Goal: Task Accomplishment & Management: Manage account settings

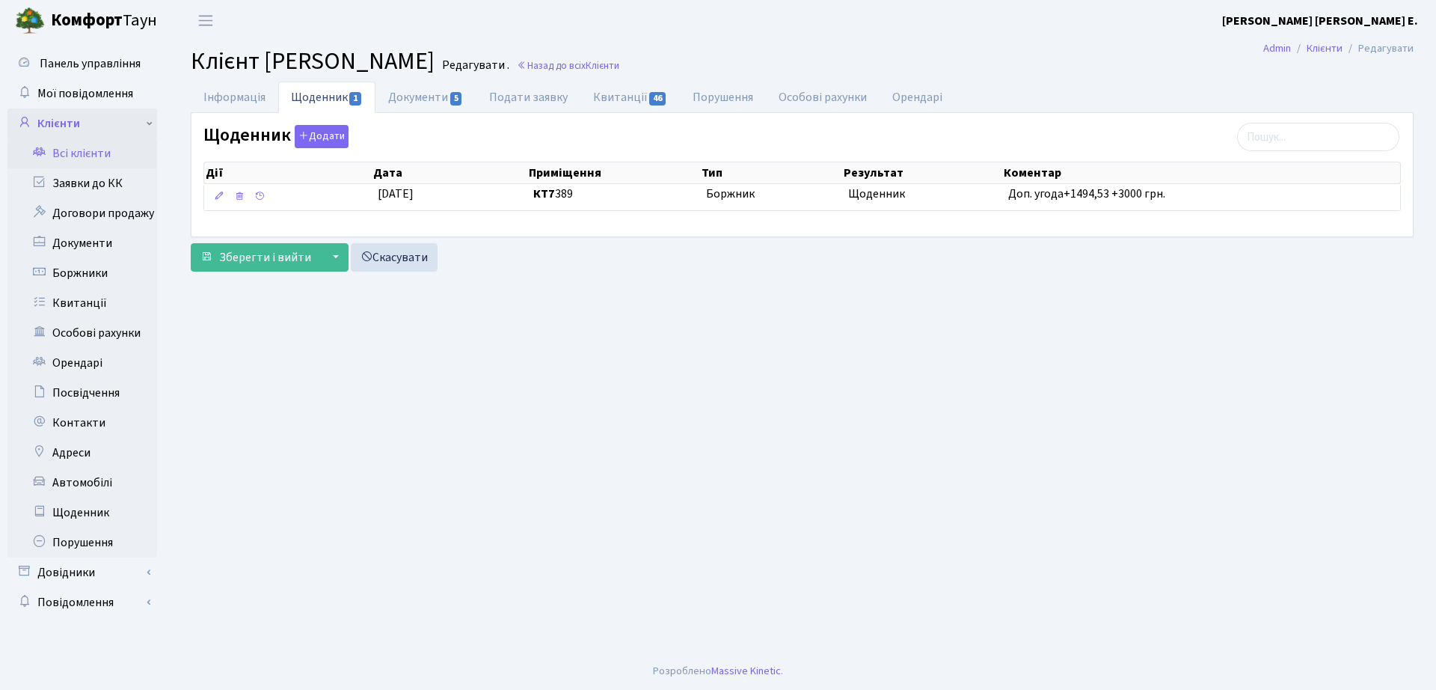
click at [41, 119] on link "Клієнти" at bounding box center [82, 123] width 150 height 30
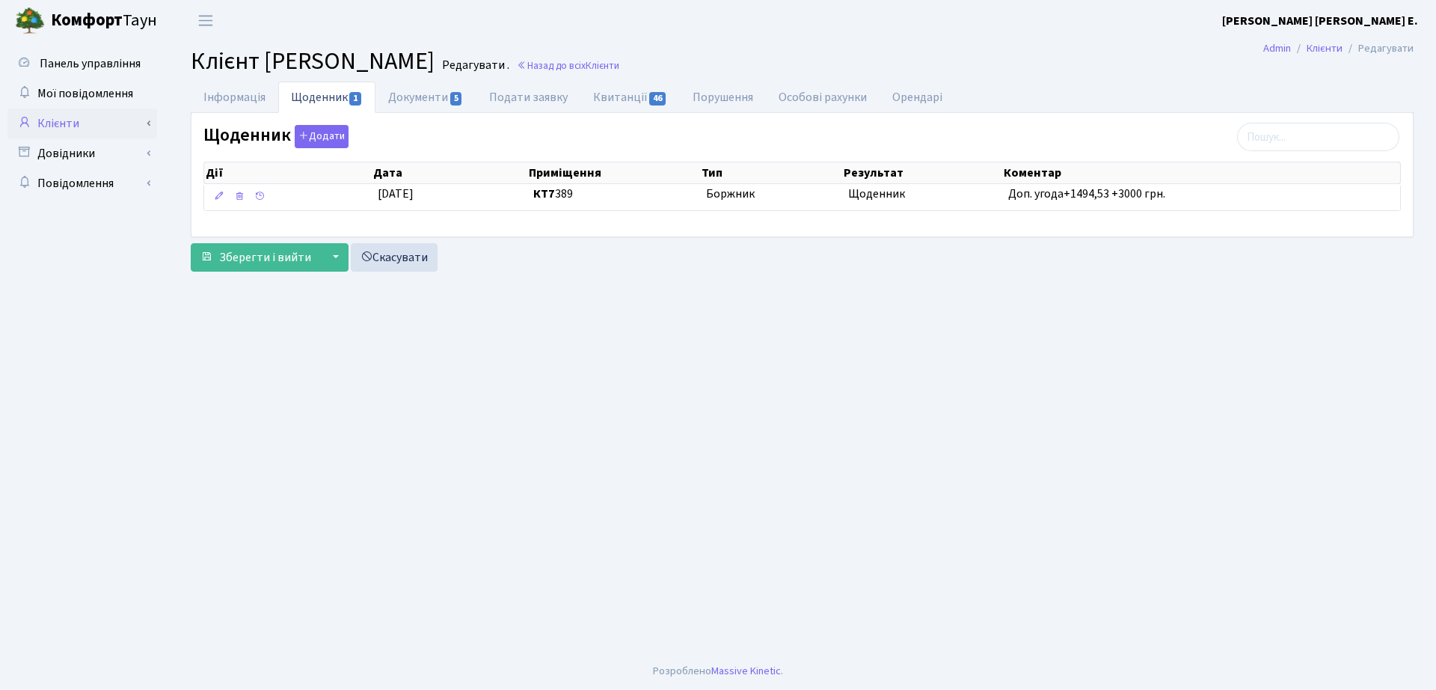
click at [41, 119] on link "Клієнти" at bounding box center [82, 123] width 150 height 30
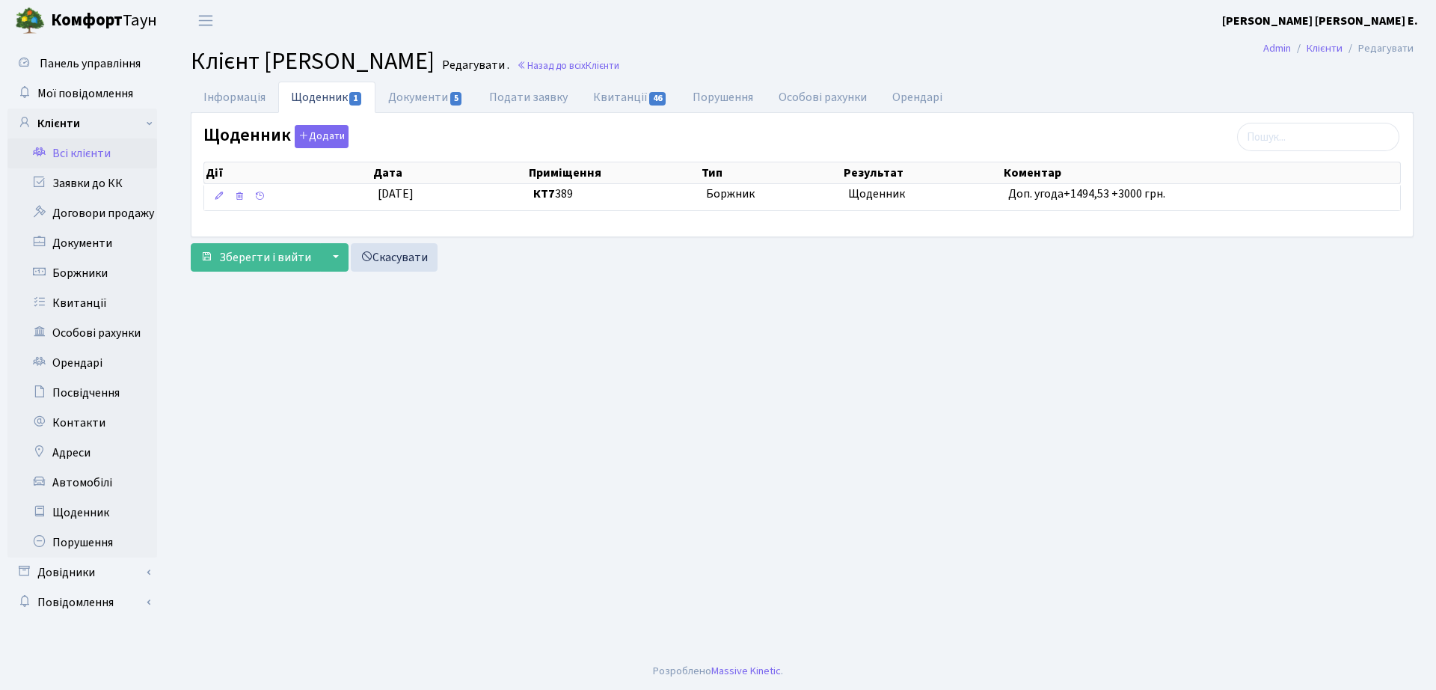
click at [70, 159] on link "Всі клієнти" at bounding box center [82, 153] width 150 height 30
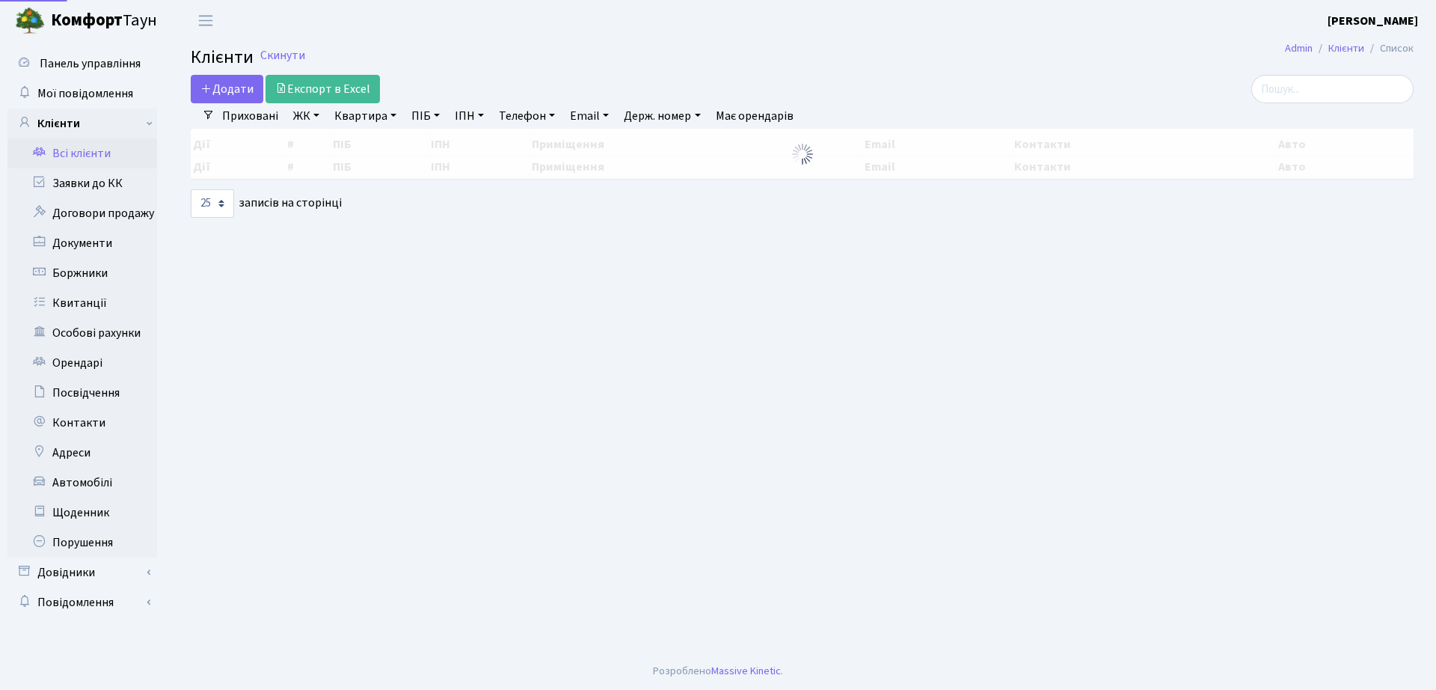
select select "25"
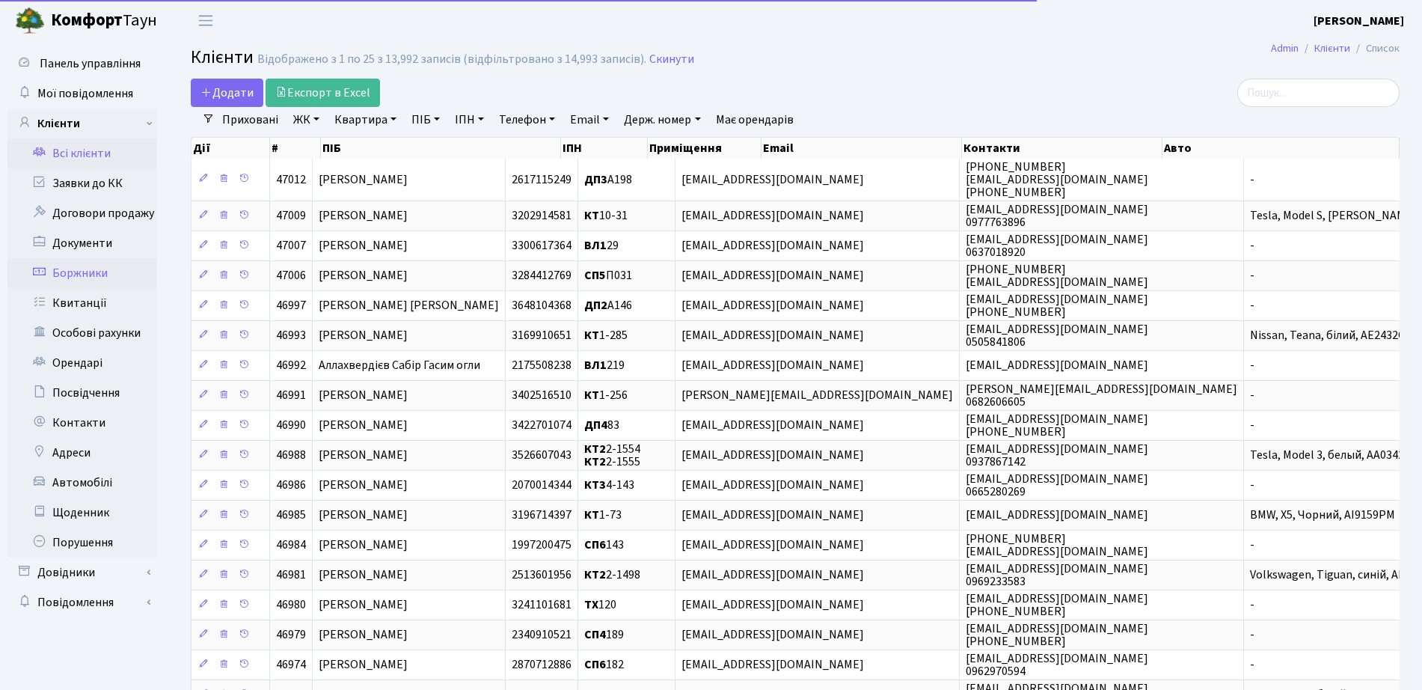
click at [96, 274] on link "Боржники" at bounding box center [82, 273] width 150 height 30
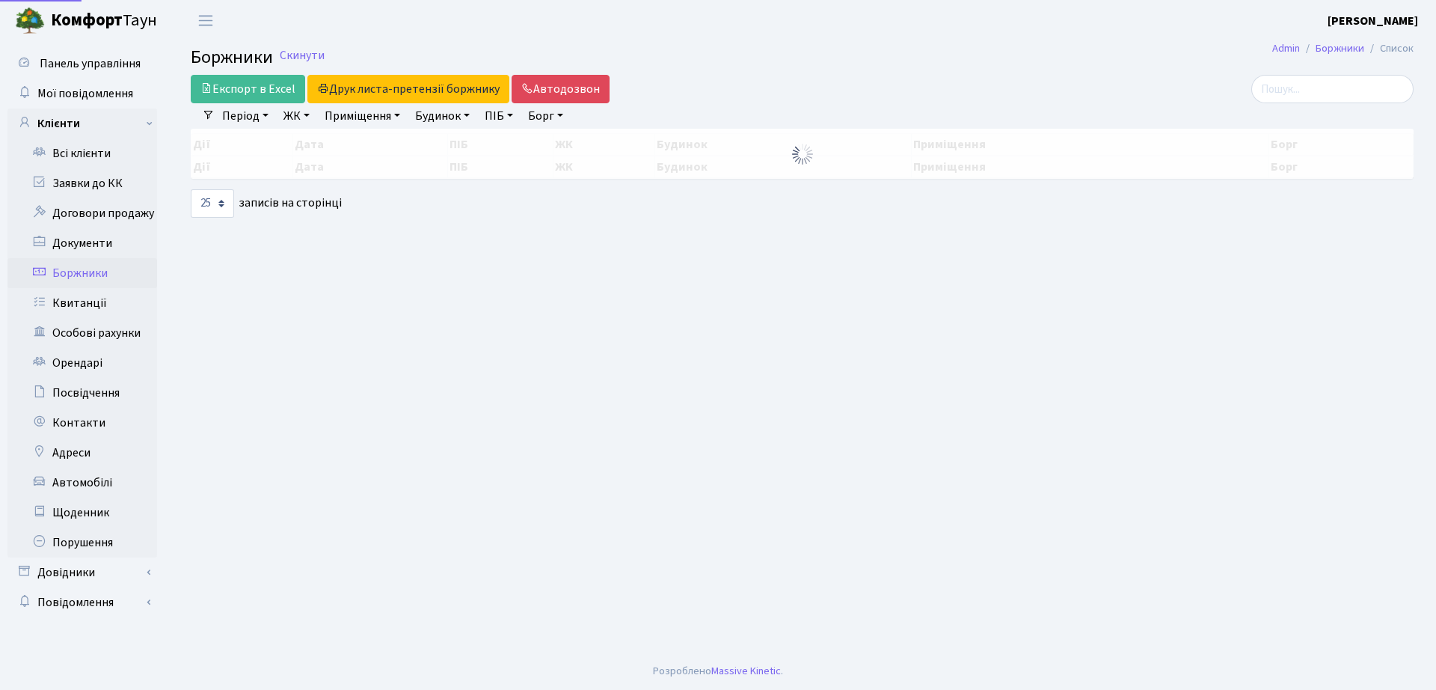
select select "25"
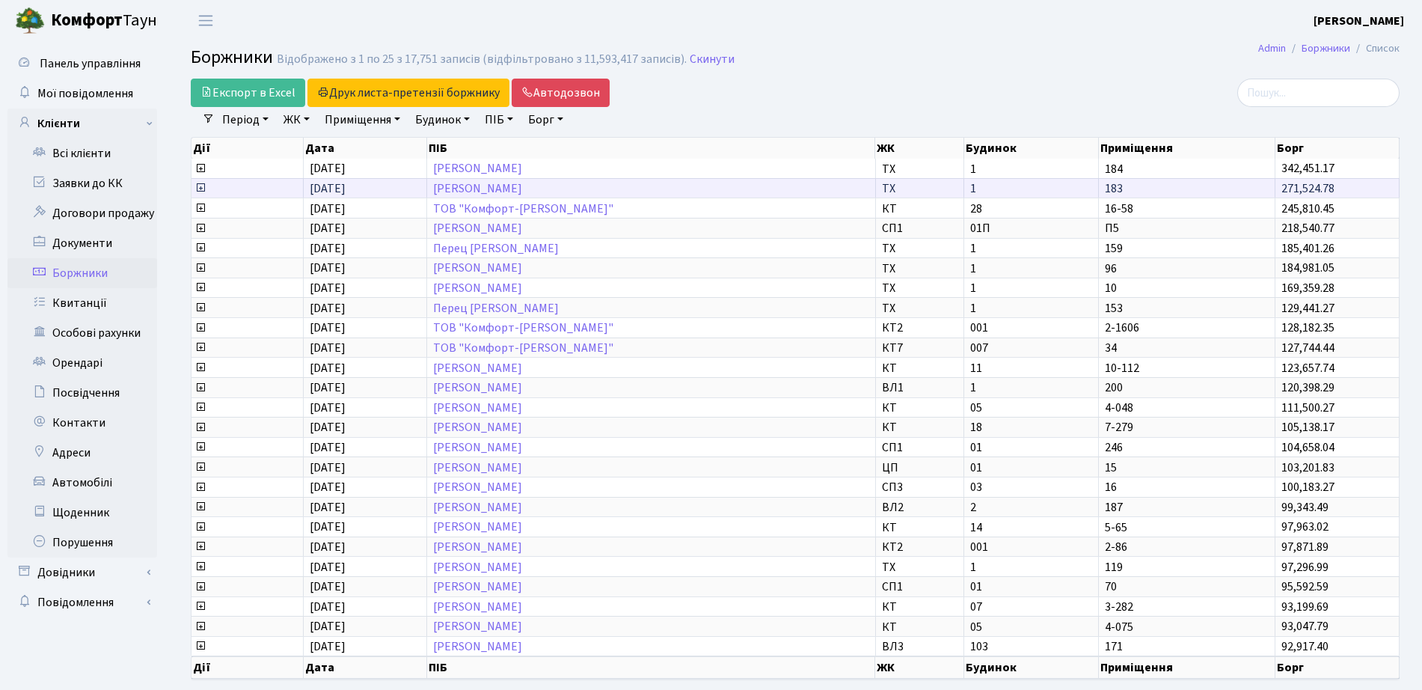
click at [1337, 195] on td "271,524.78" at bounding box center [1338, 188] width 124 height 20
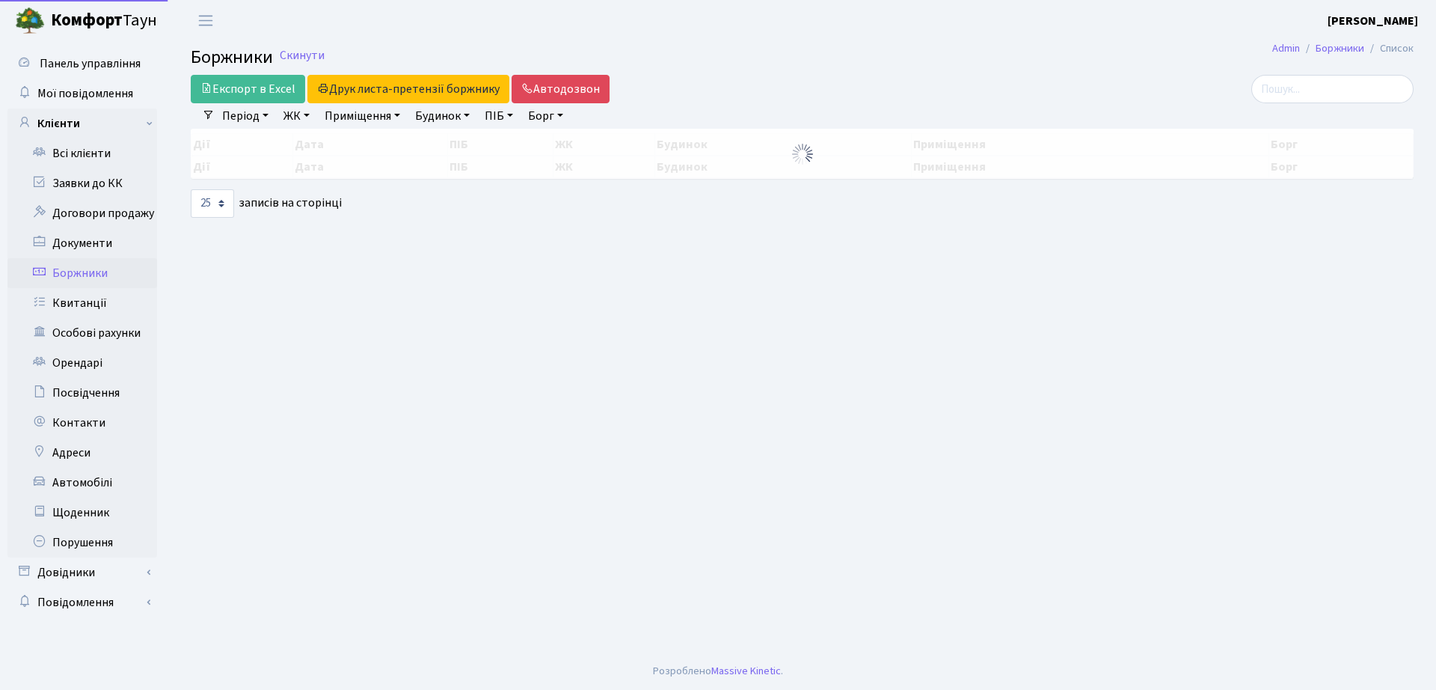
select select "25"
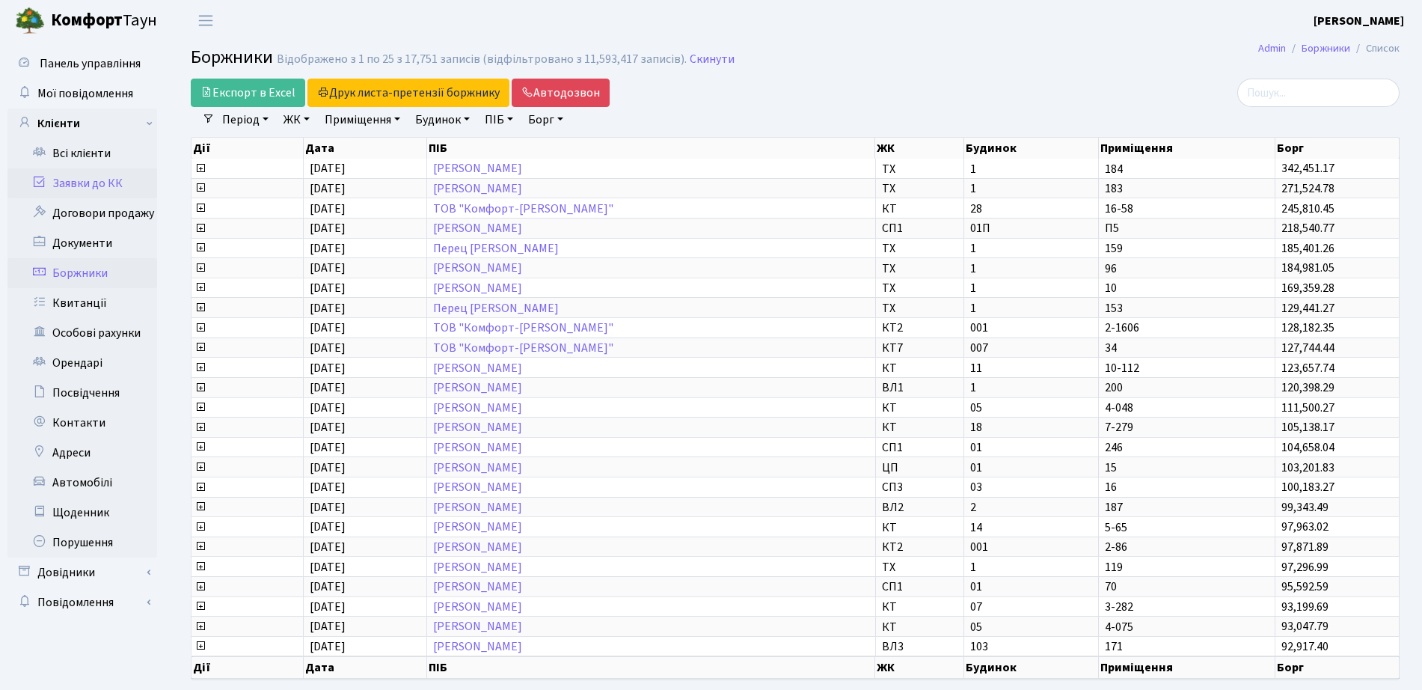
click at [121, 182] on link "Заявки до КК" at bounding box center [82, 183] width 150 height 30
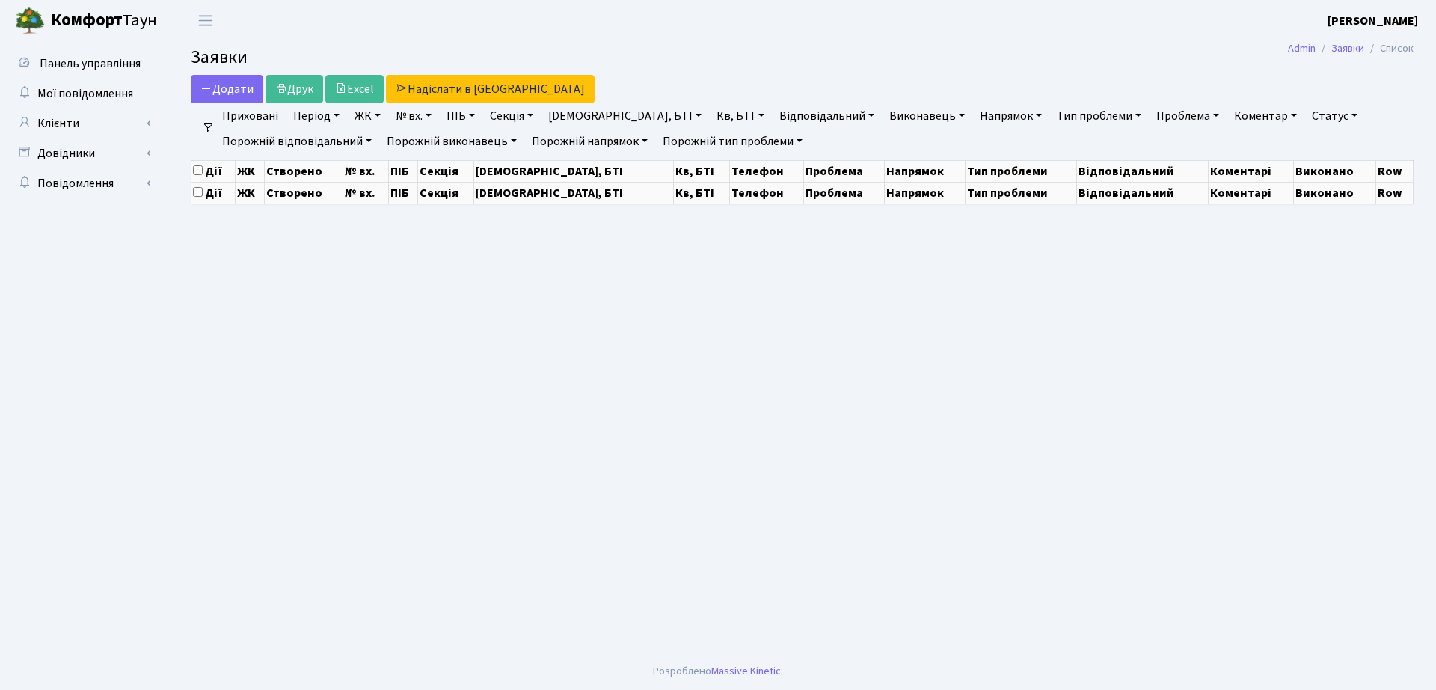
select select "25"
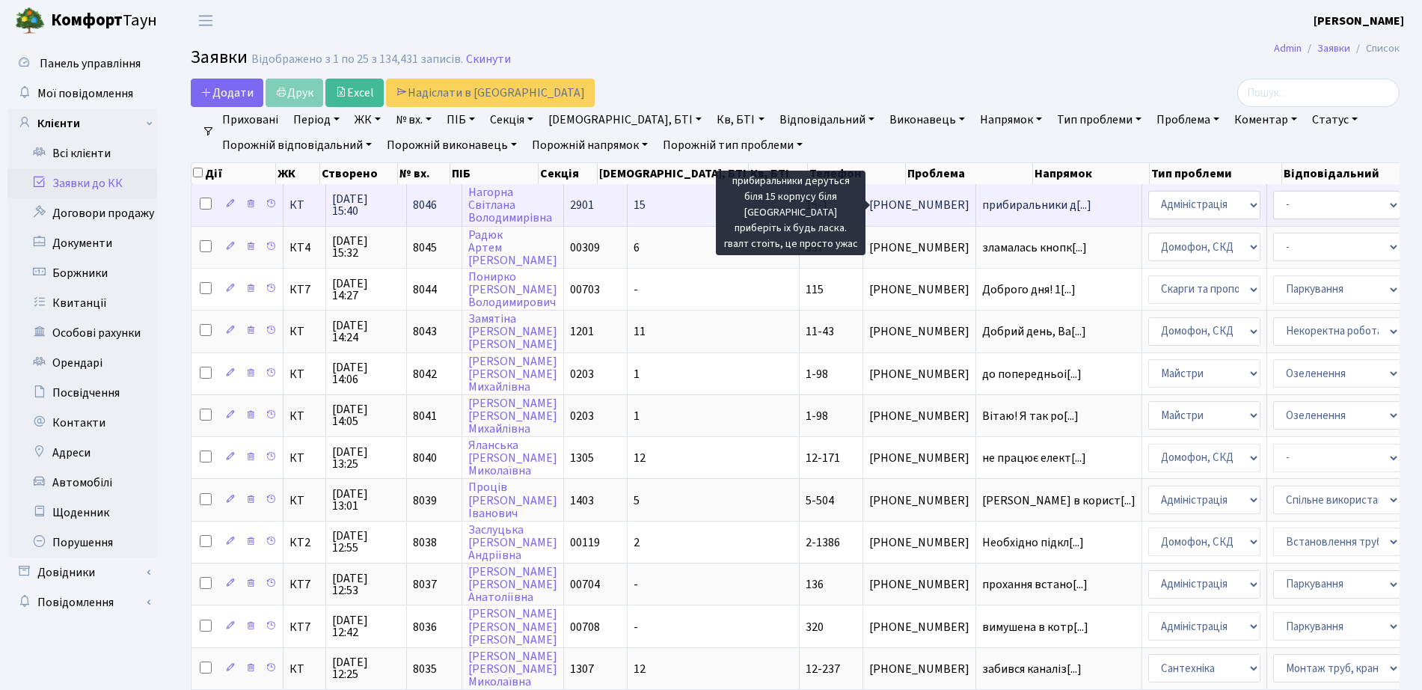
click at [982, 205] on span "прибиральники д[...]" at bounding box center [1036, 205] width 109 height 16
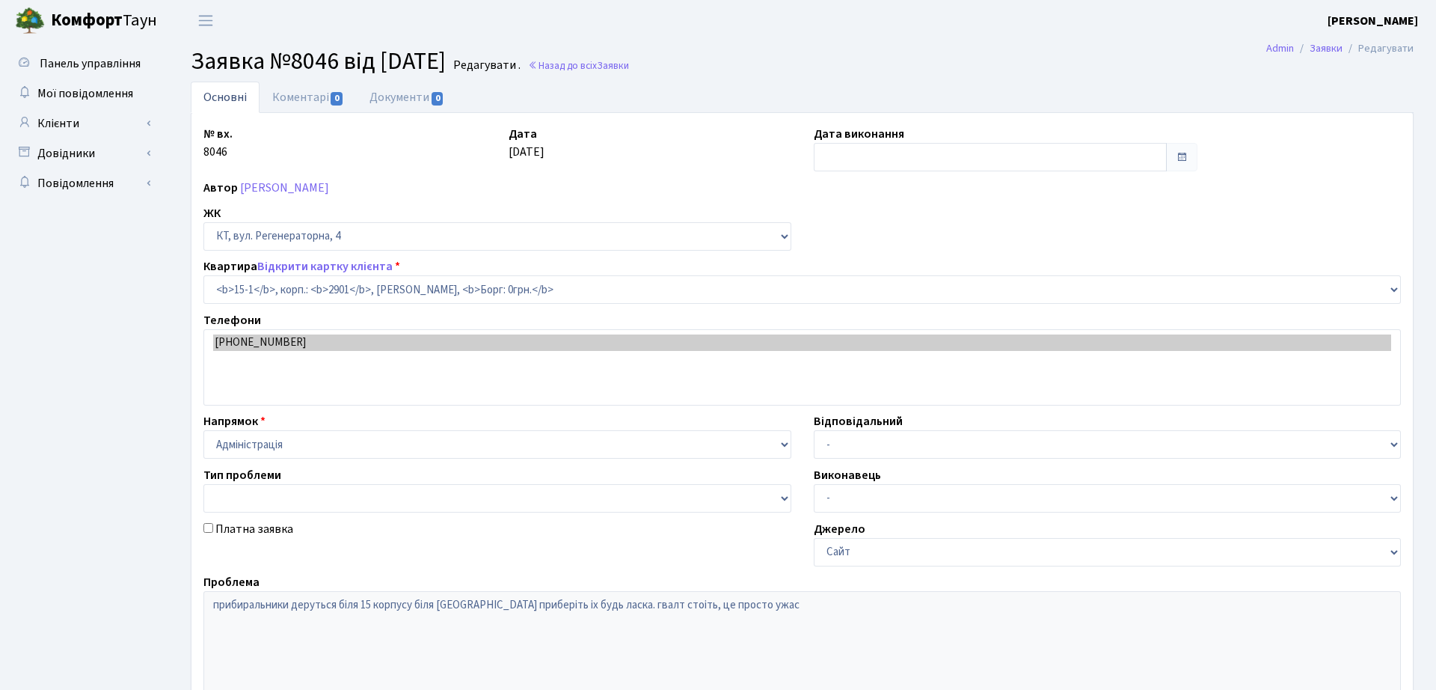
select select "8776"
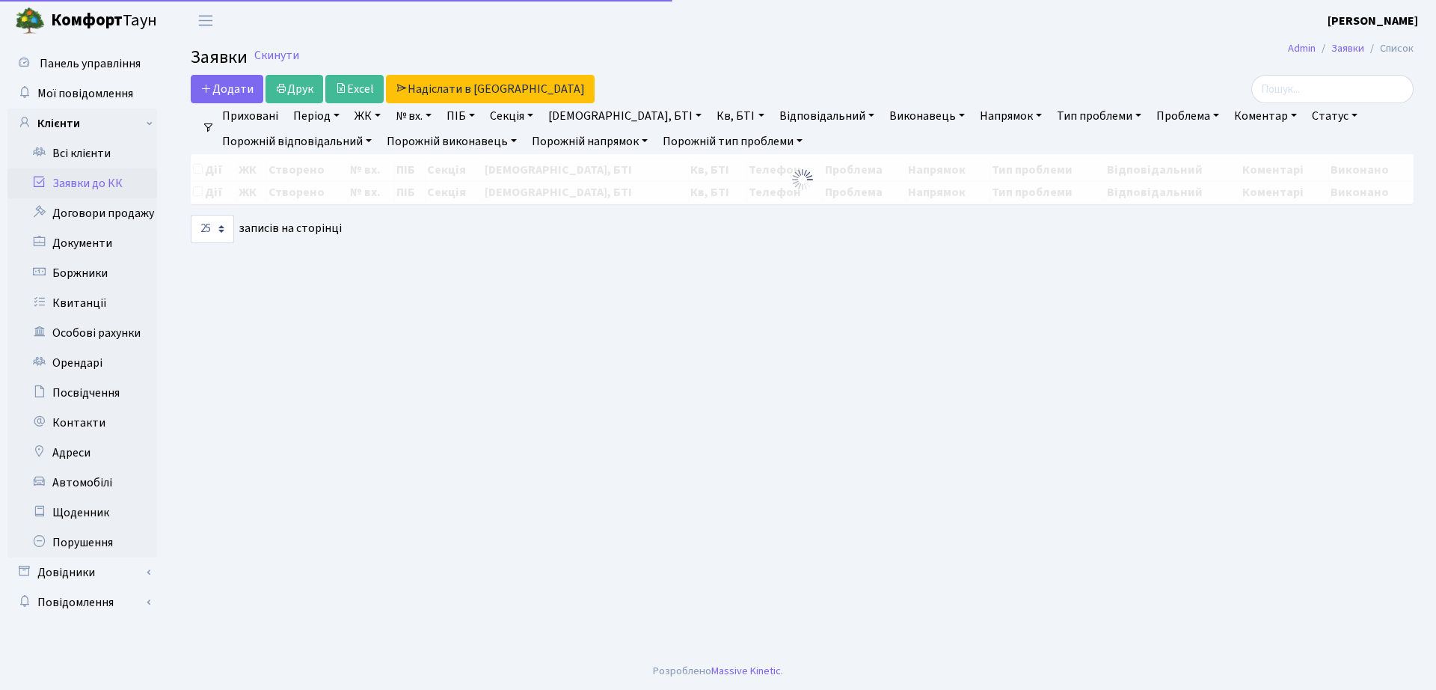
select select "25"
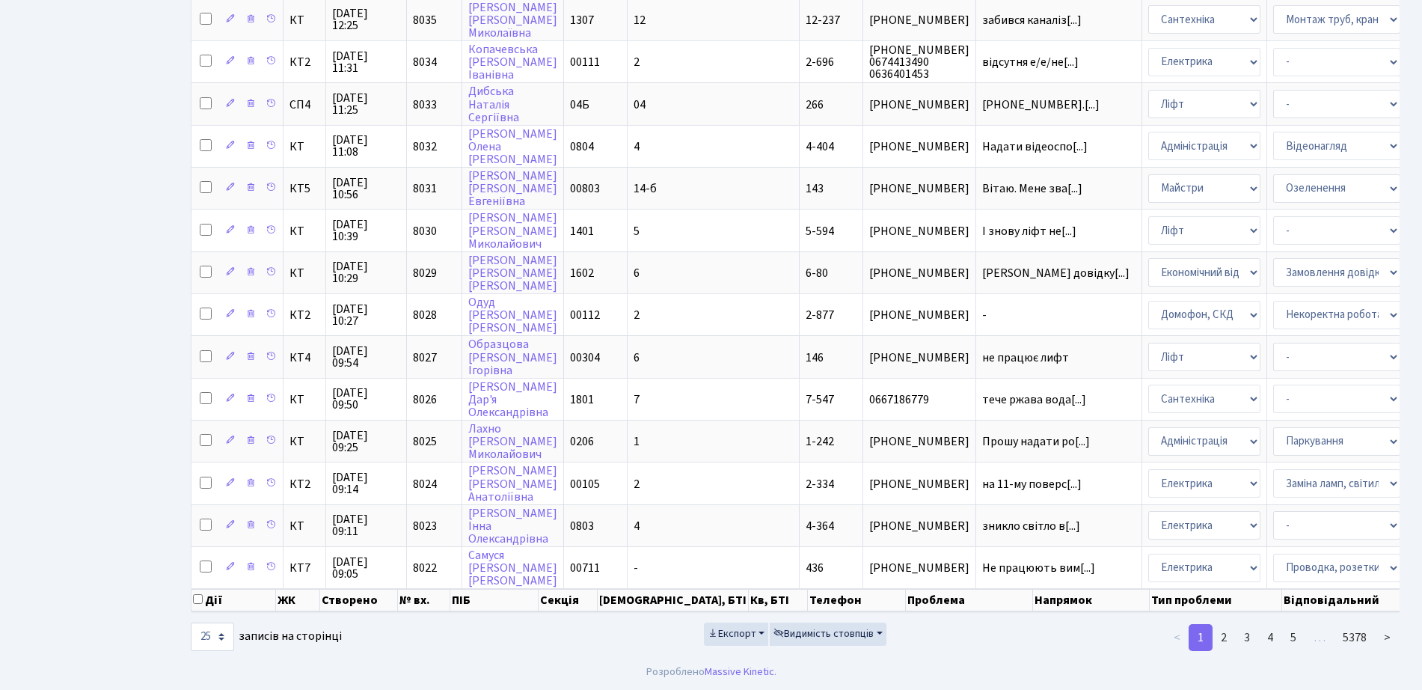
scroll to position [663, 0]
click at [1145, 589] on div "Дії ЖК Створено № вх. ПІБ Секція Буд., БТІ Кв, БТІ Телефон Проблема Напрямок Ти…" at bounding box center [795, 62] width 1209 height 1107
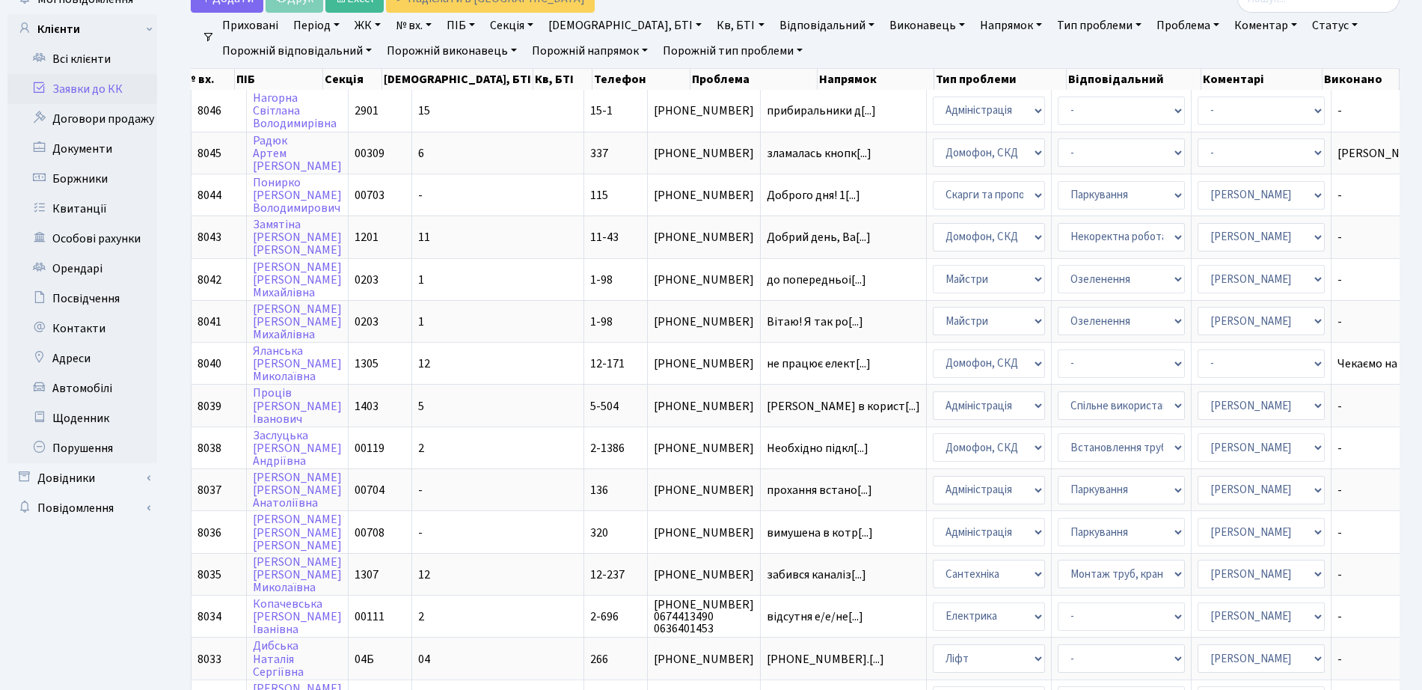
scroll to position [0, 0]
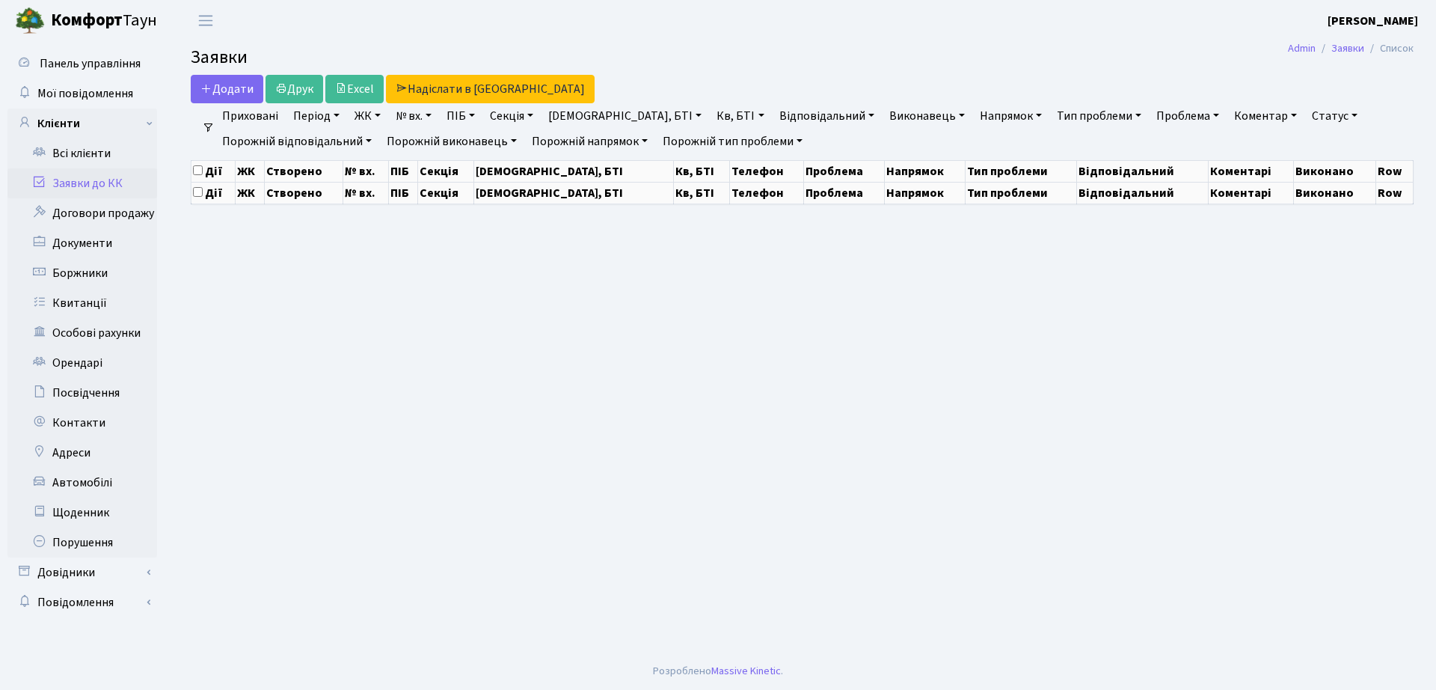
select select "25"
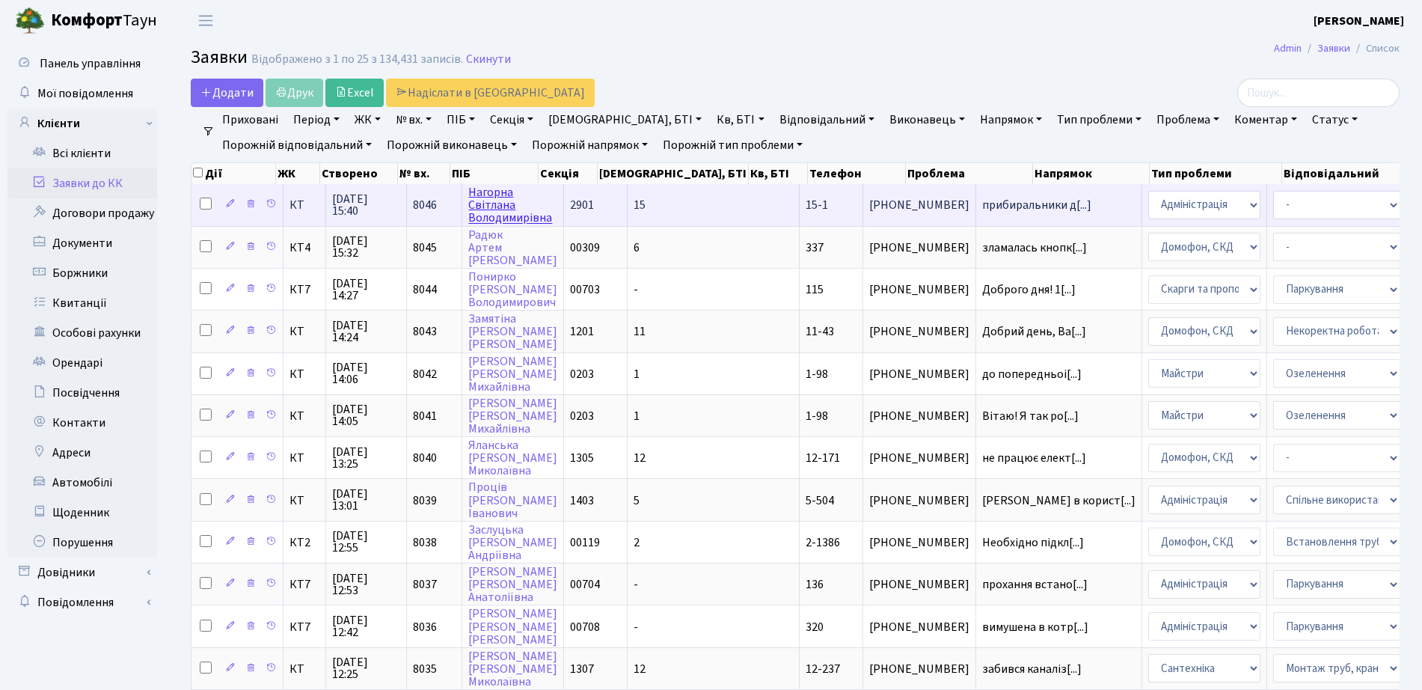
click at [505, 215] on link "[PERSON_NAME]" at bounding box center [510, 205] width 84 height 42
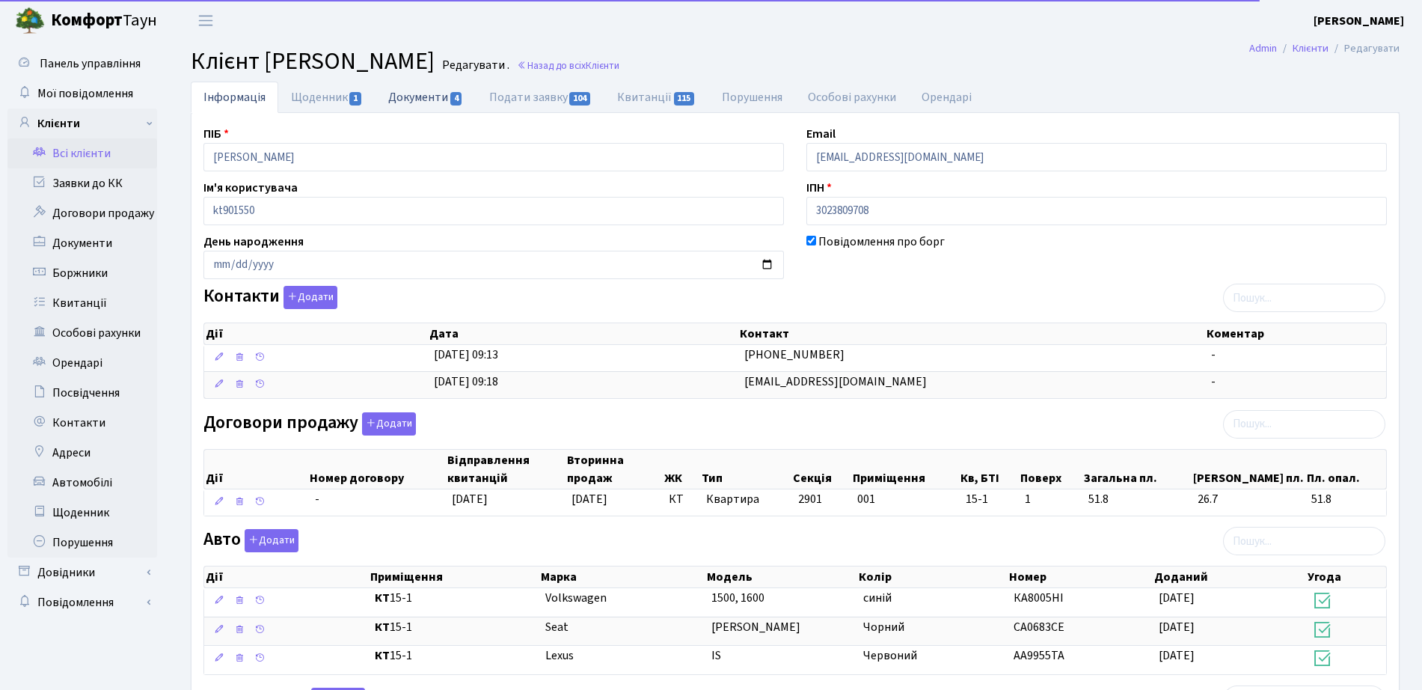
click at [400, 102] on link "Документи 4" at bounding box center [426, 97] width 100 height 31
select select "25"
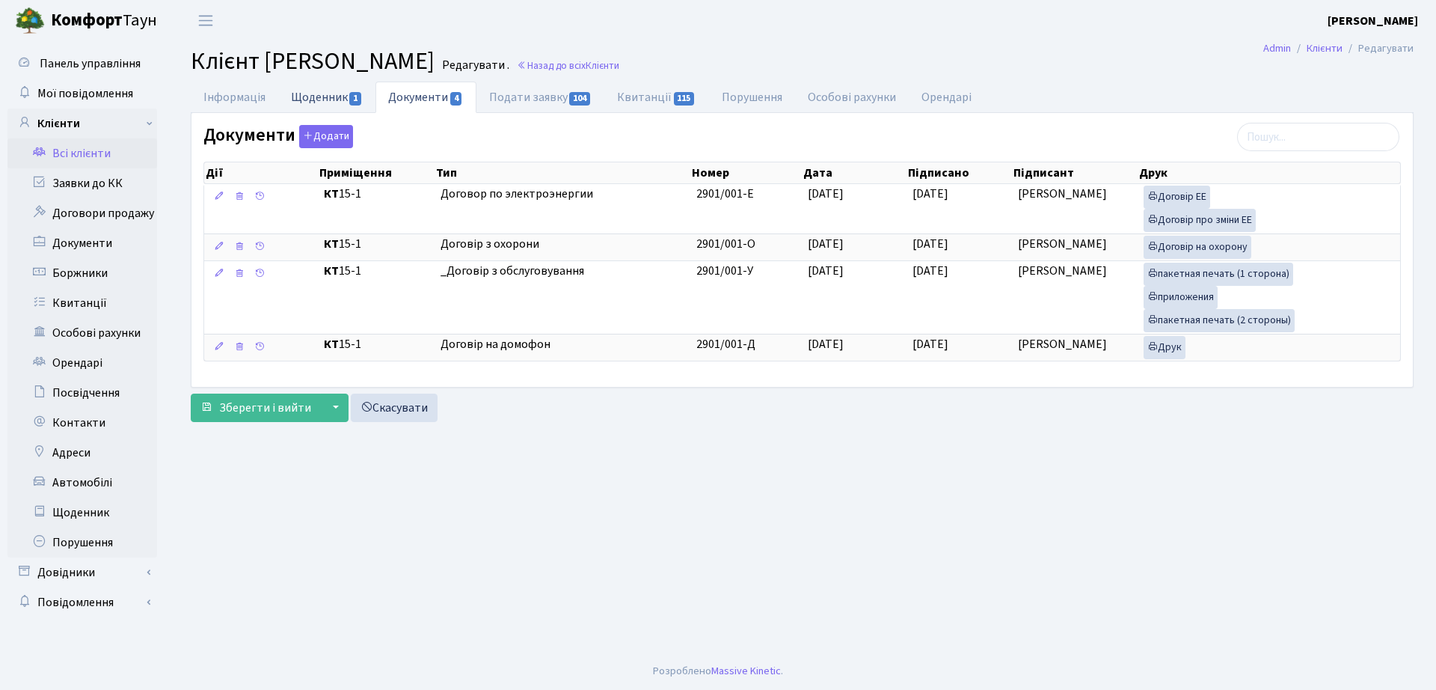
click at [349, 89] on link "Щоденник 1" at bounding box center [326, 97] width 97 height 31
select select "25"
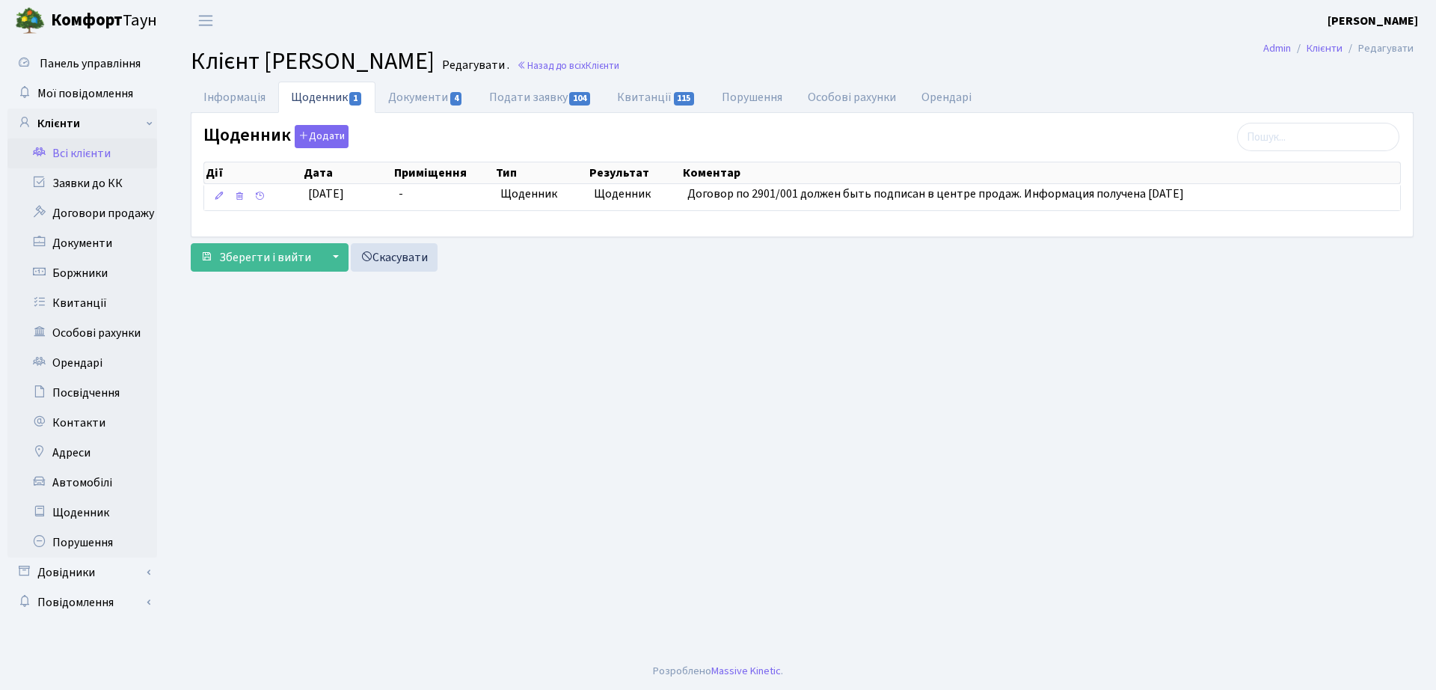
click at [435, 73] on span "Клієнт Нагорна Світлана Володимирівна" at bounding box center [313, 61] width 244 height 34
click at [538, 108] on link "Подати заявку 104" at bounding box center [541, 97] width 128 height 31
select select "25"
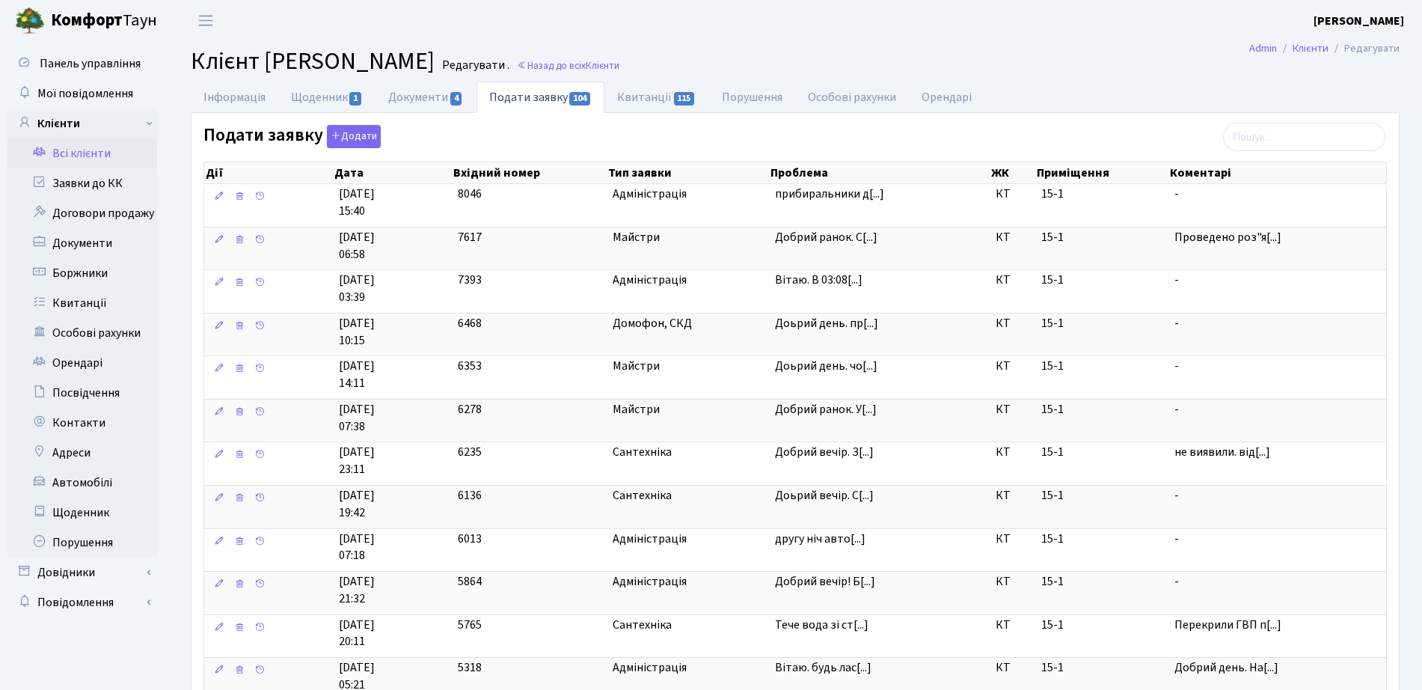
click at [771, 74] on h2 "Клієнт Нагорна Світлана Володимирівна Редагувати . Назад до всіх Клієнти" at bounding box center [795, 61] width 1209 height 28
click at [619, 71] on link "Назад до всіх Клієнти" at bounding box center [568, 65] width 102 height 14
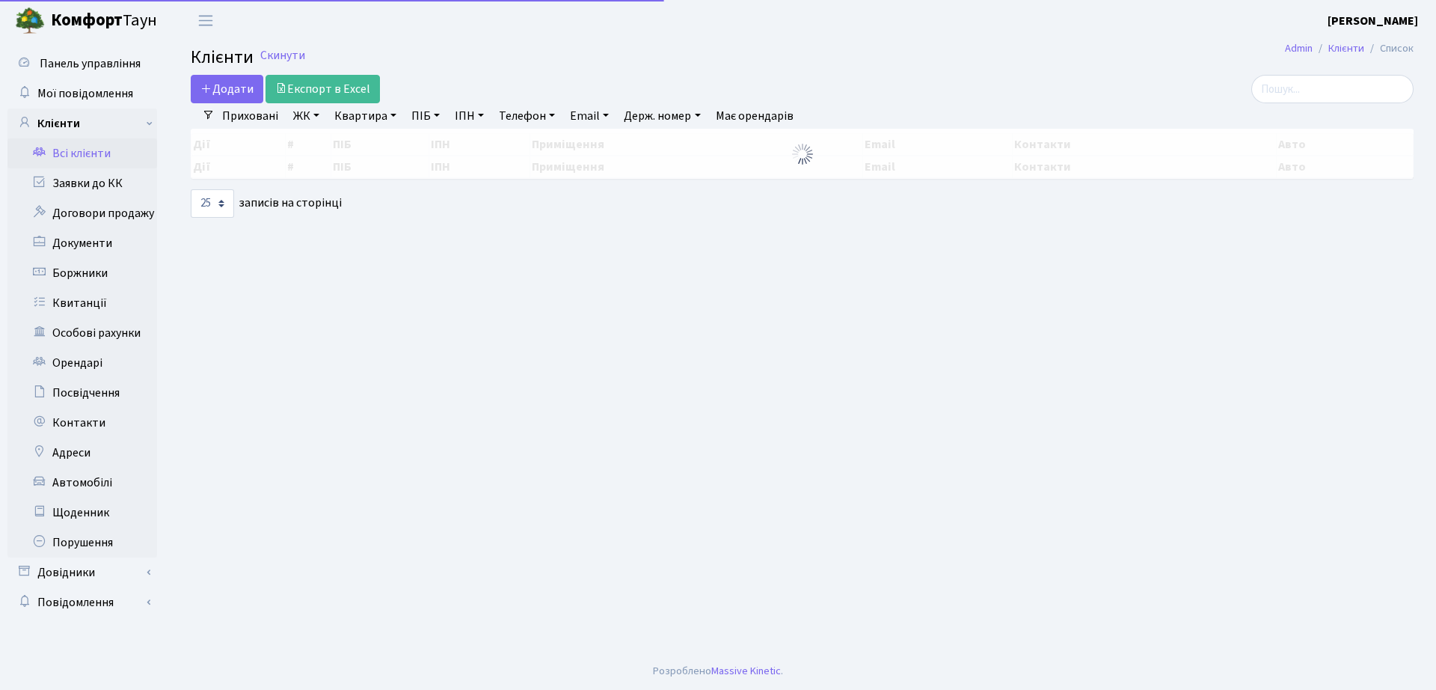
select select "25"
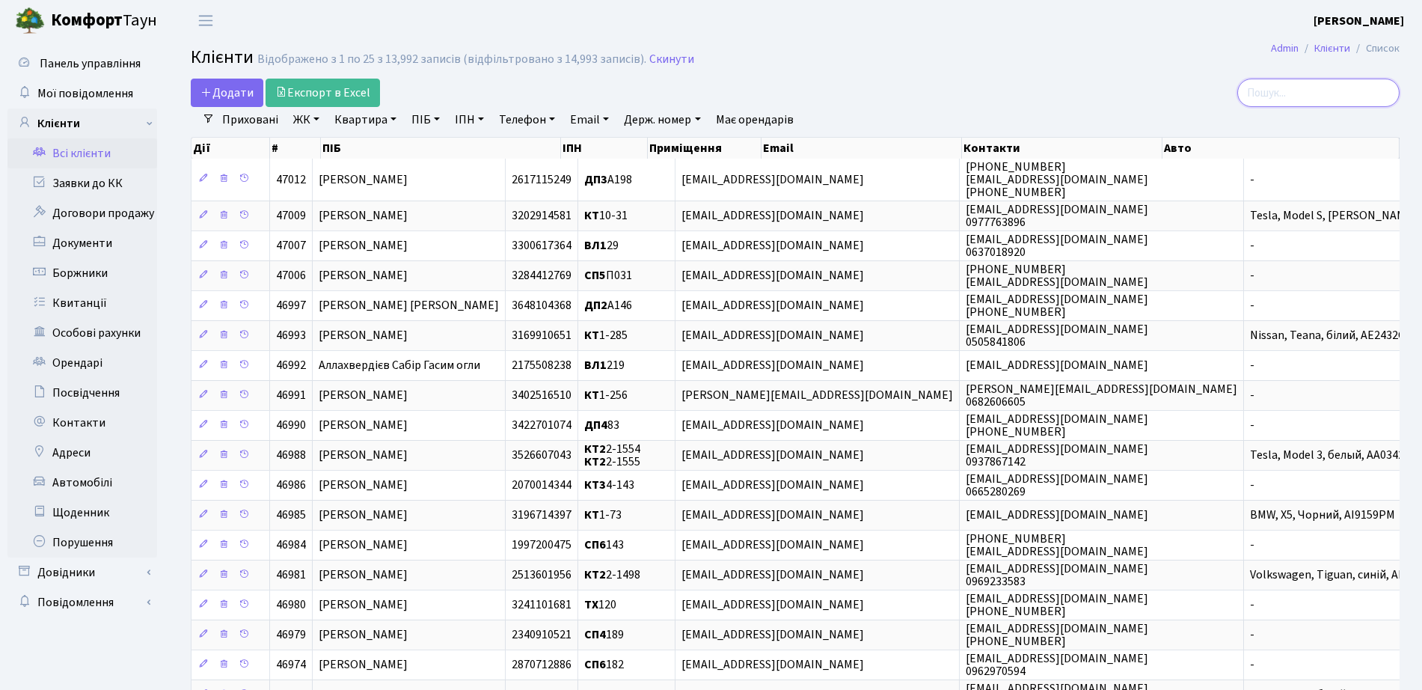
click at [1315, 94] on input "search" at bounding box center [1318, 93] width 162 height 28
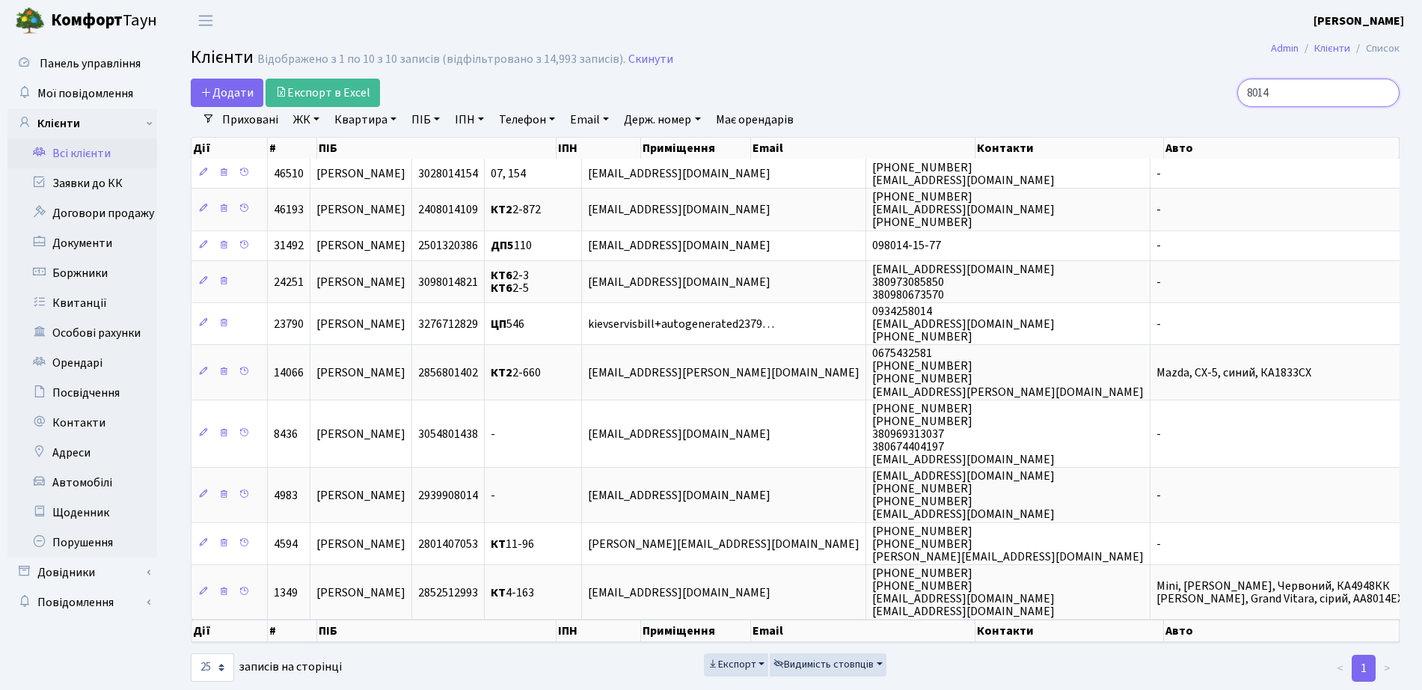
type input "8014"
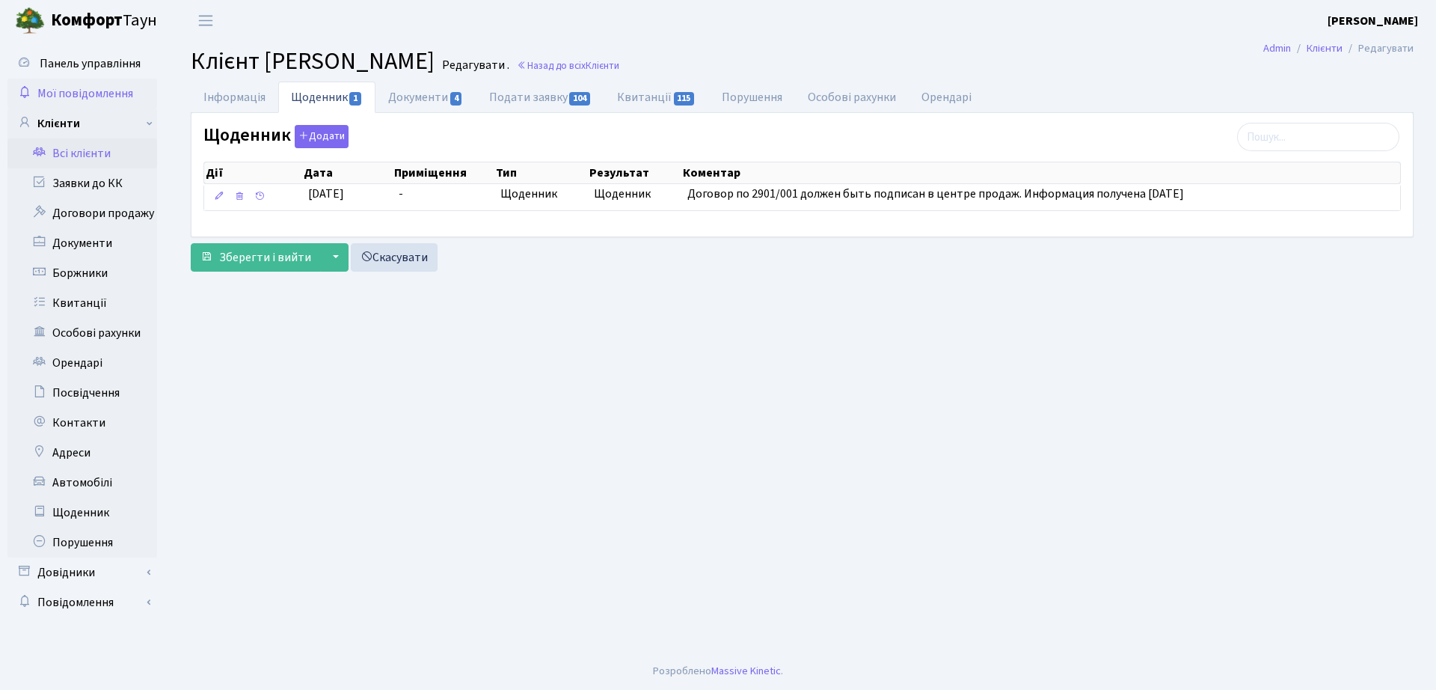
click at [76, 102] on link "Мої повідомлення" at bounding box center [82, 94] width 150 height 30
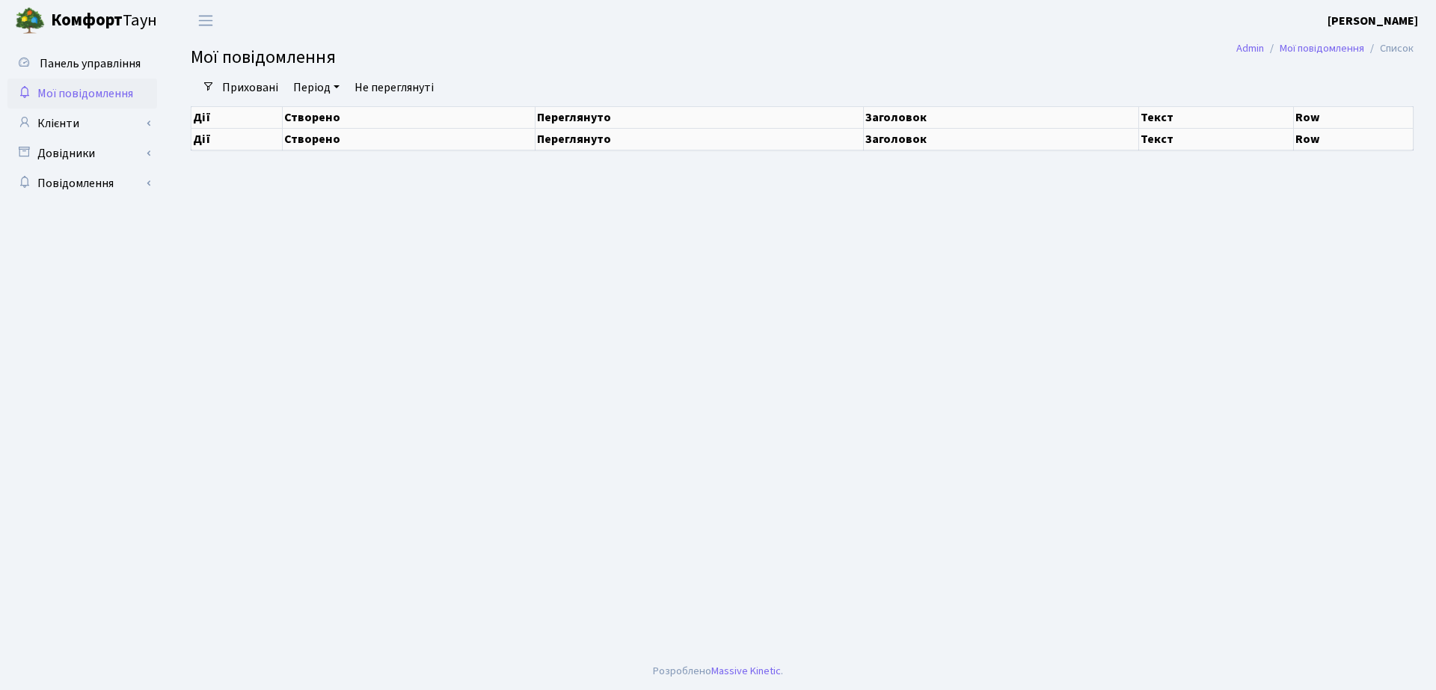
select select "25"
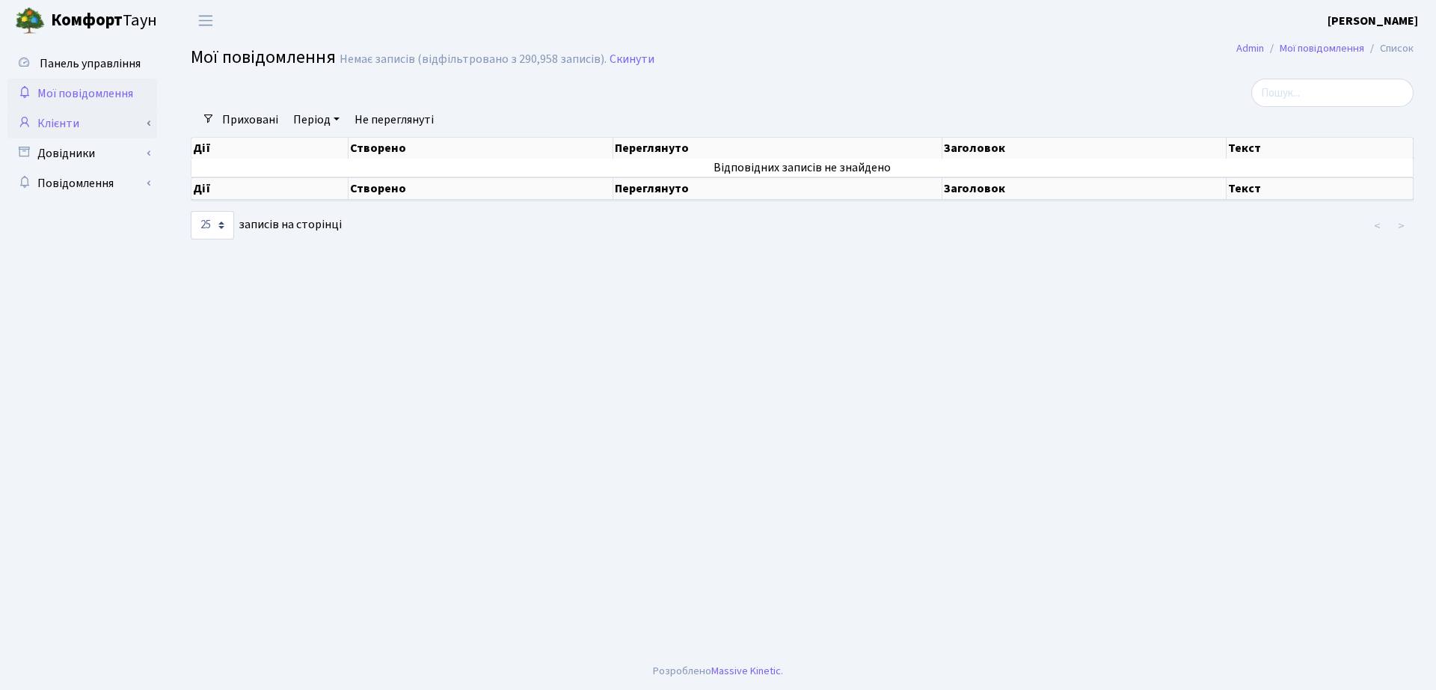
click at [84, 114] on link "Клієнти" at bounding box center [82, 123] width 150 height 30
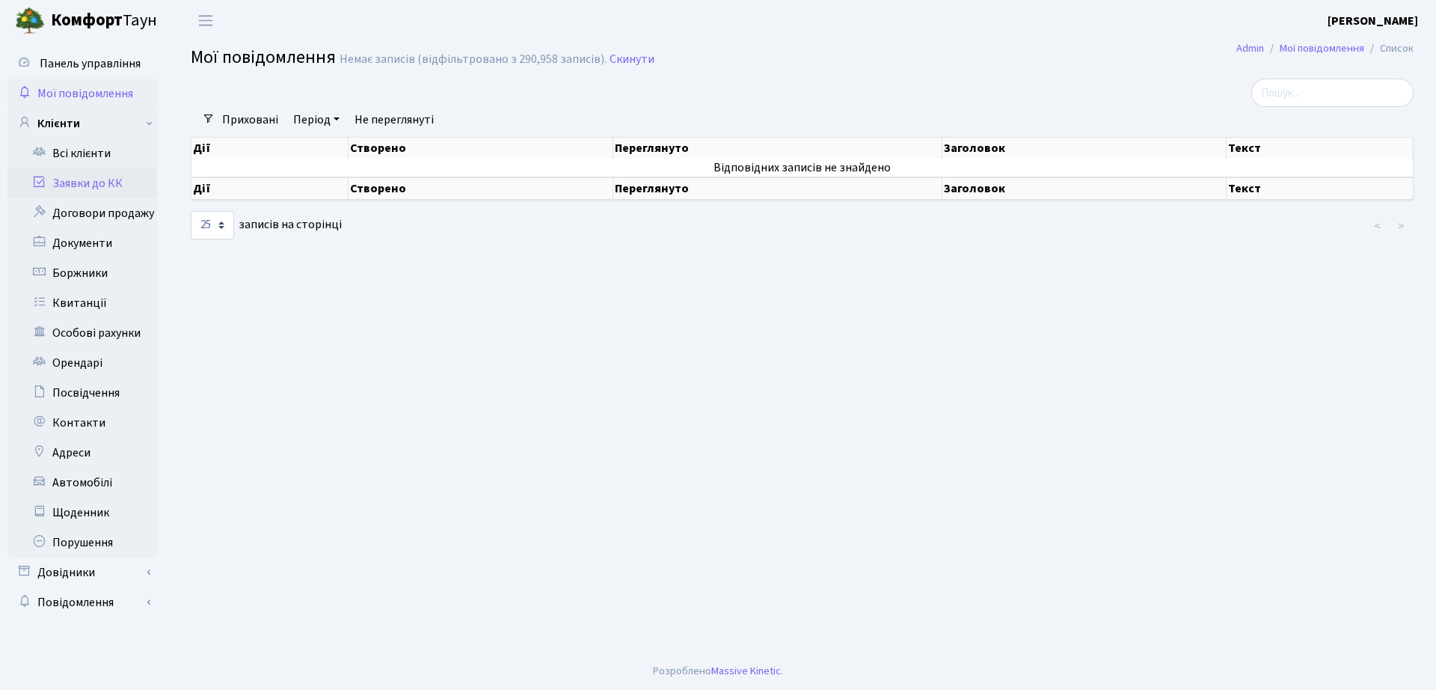
click at [92, 180] on link "Заявки до КК" at bounding box center [82, 183] width 150 height 30
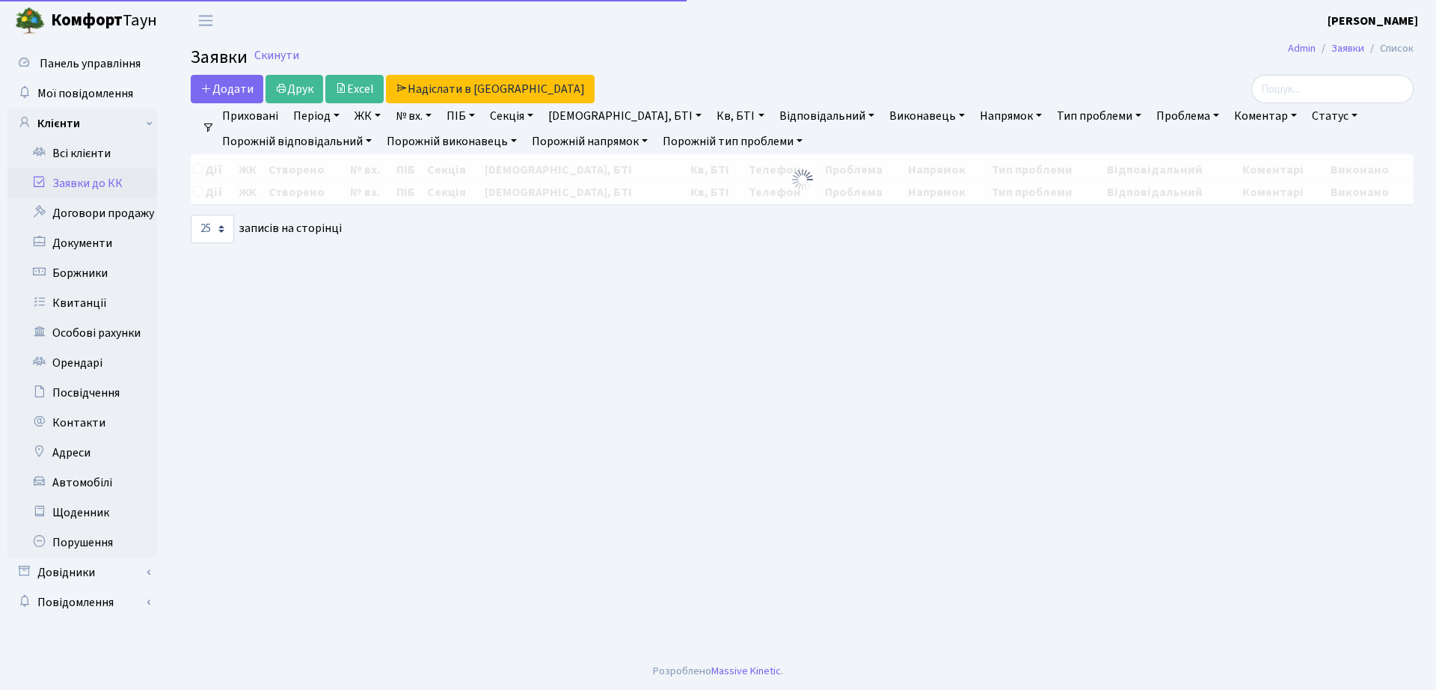
select select "25"
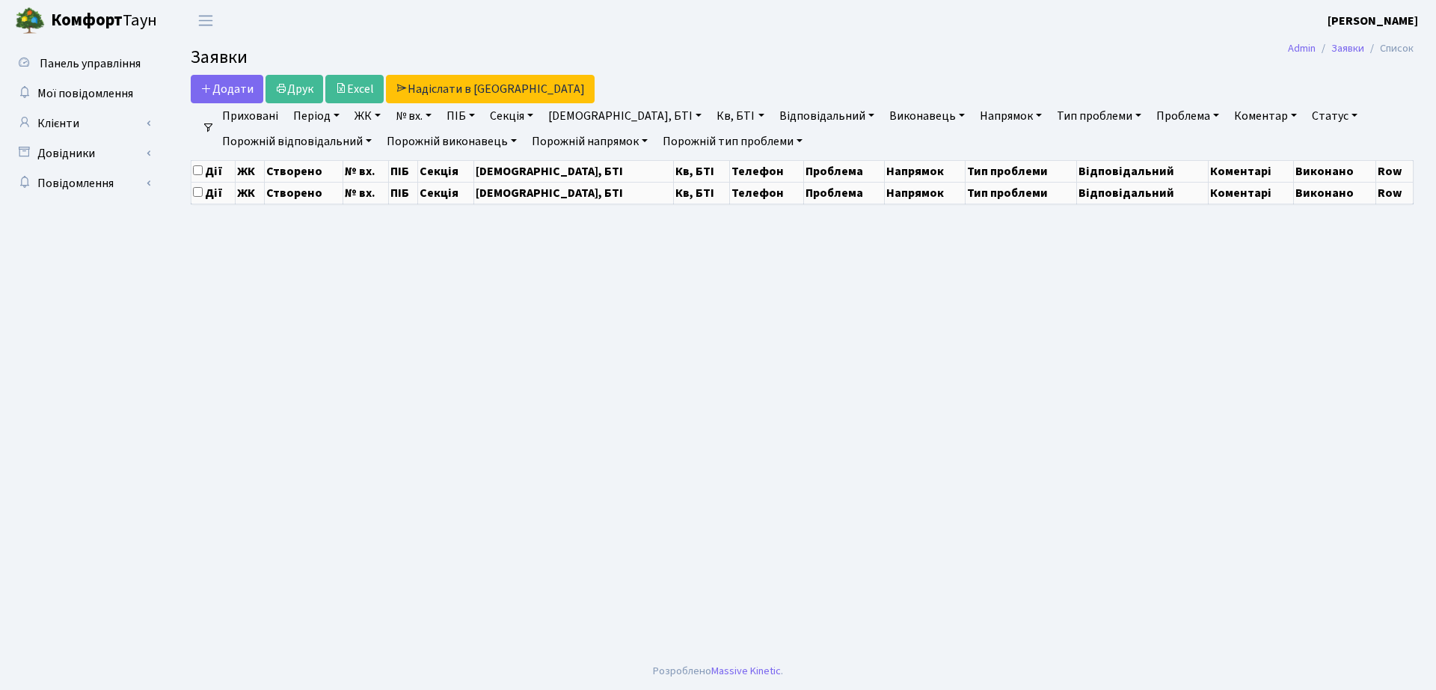
select select "25"
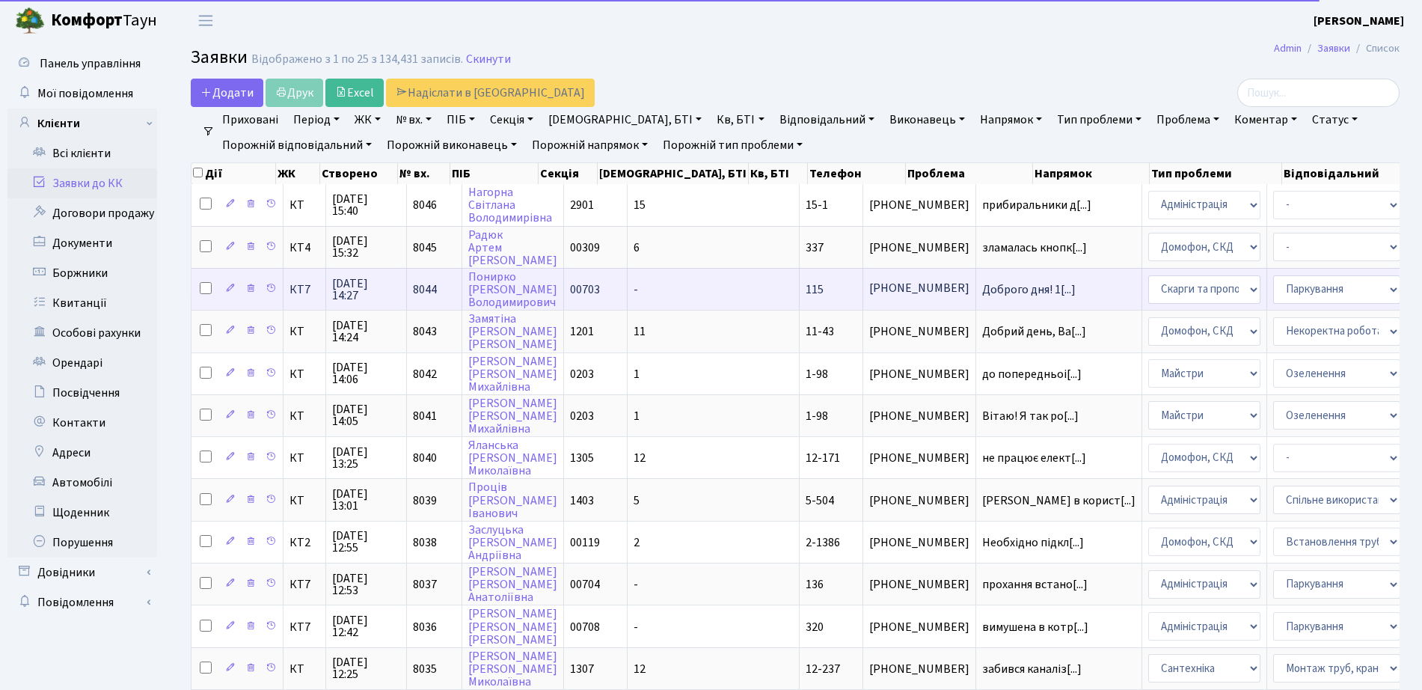
scroll to position [2, 0]
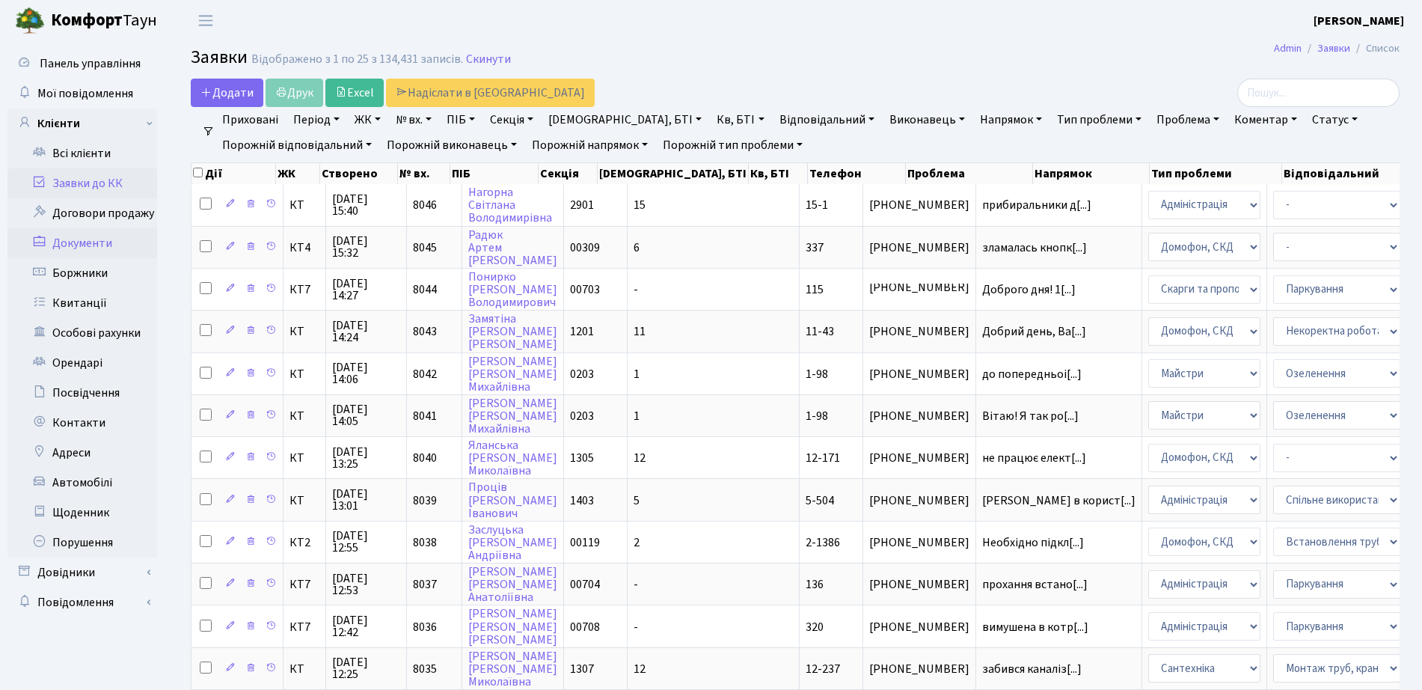
click at [100, 257] on link "Документи" at bounding box center [82, 243] width 150 height 30
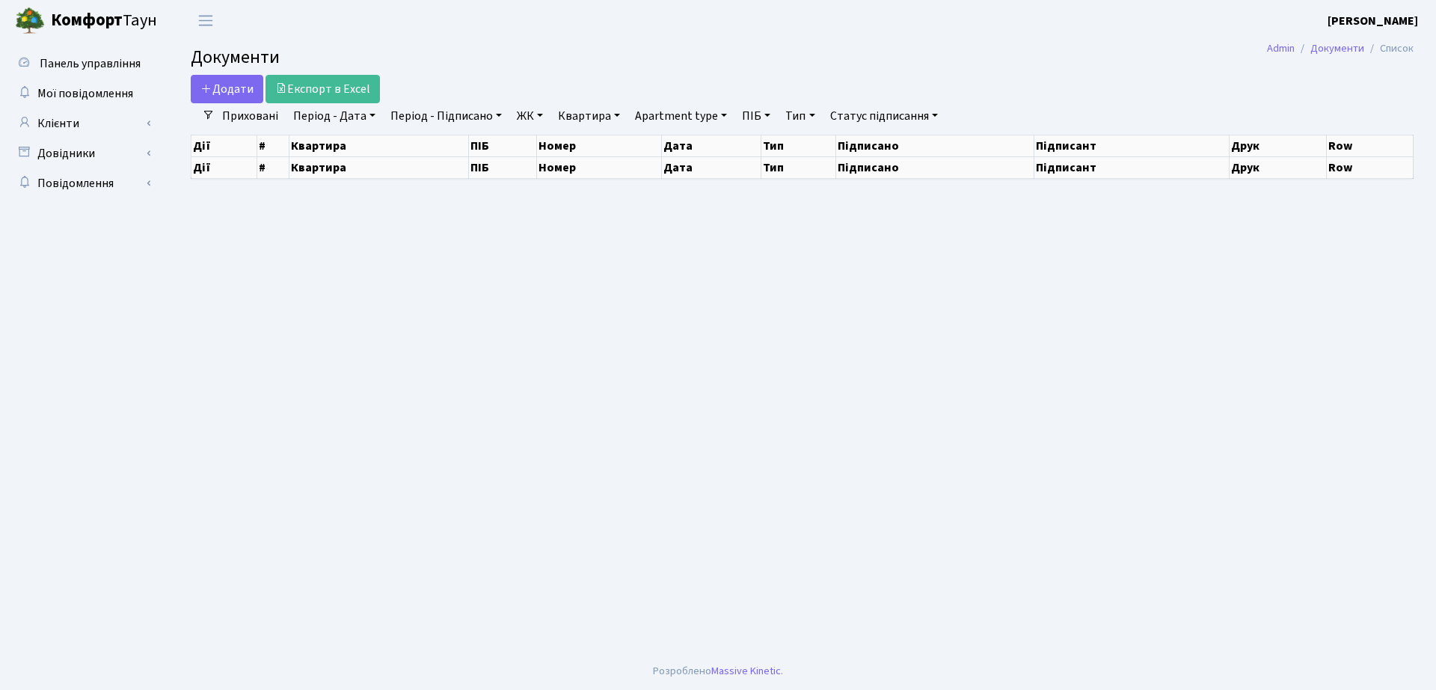
select select "25"
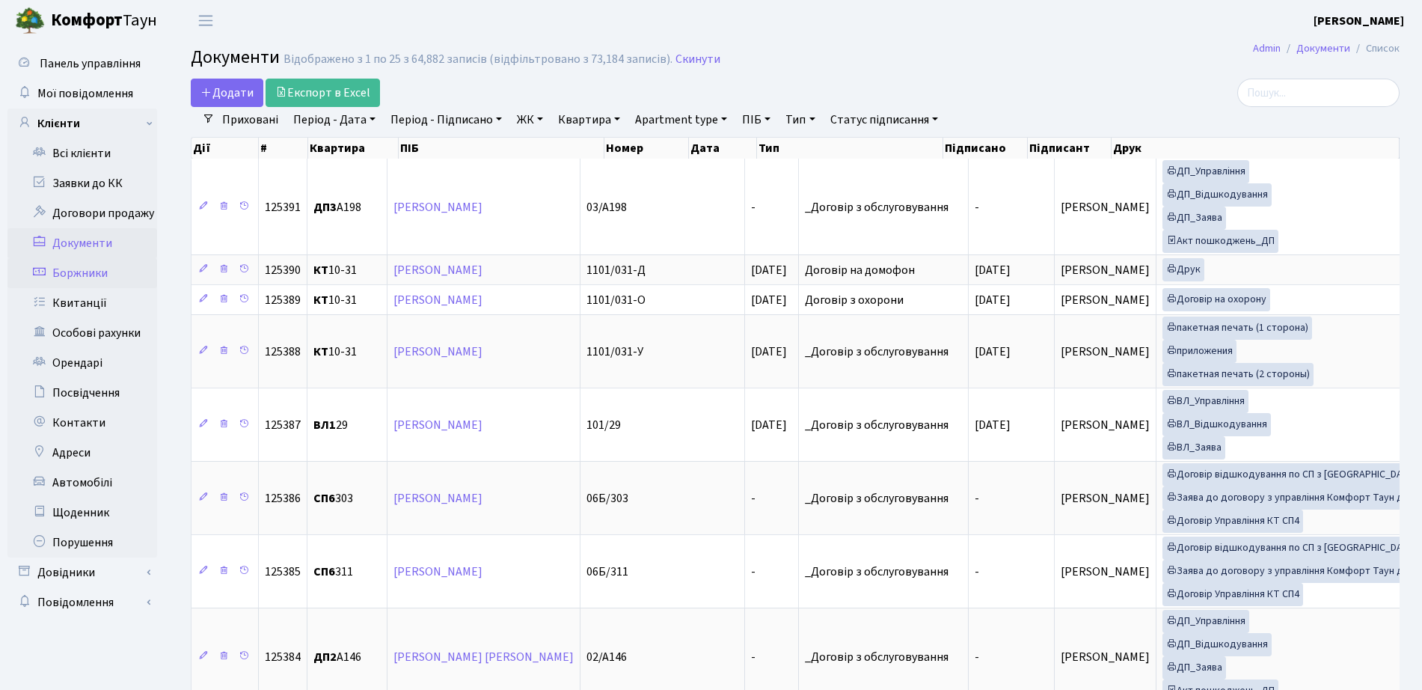
click at [82, 275] on link "Боржники" at bounding box center [82, 273] width 150 height 30
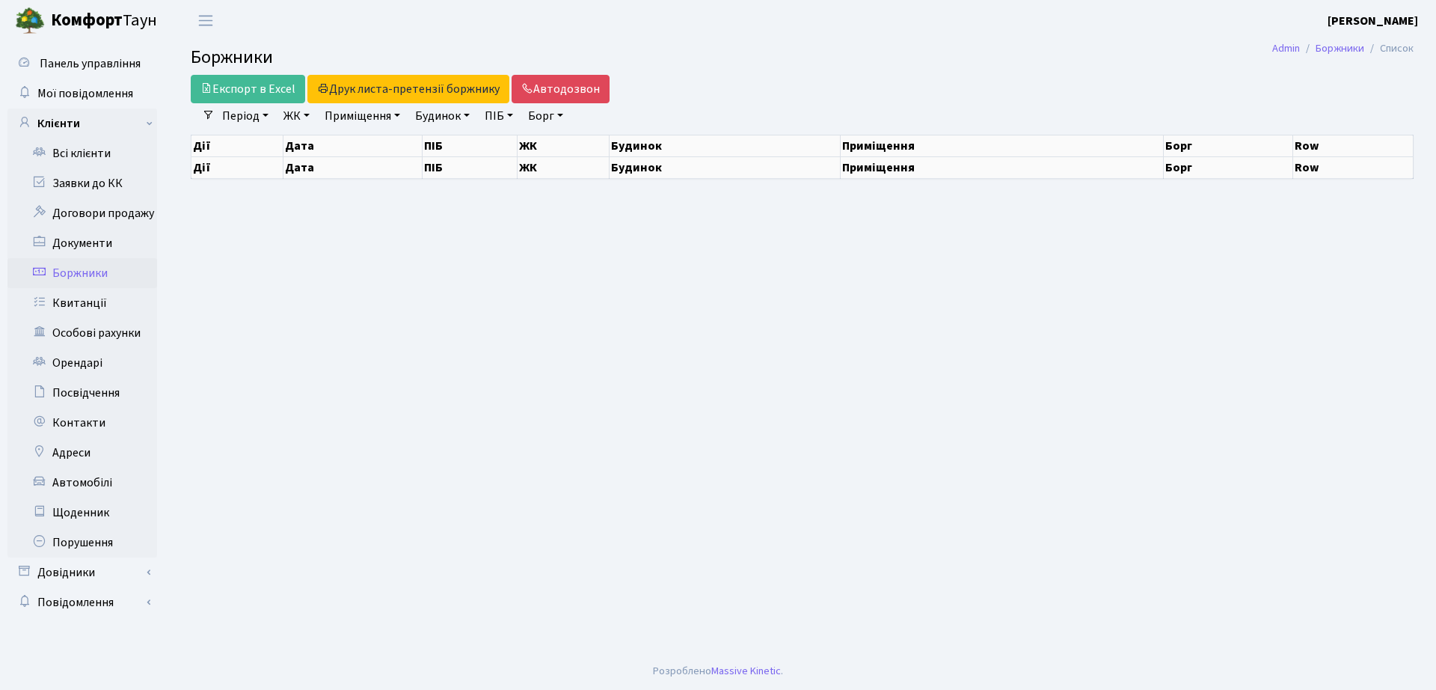
select select "25"
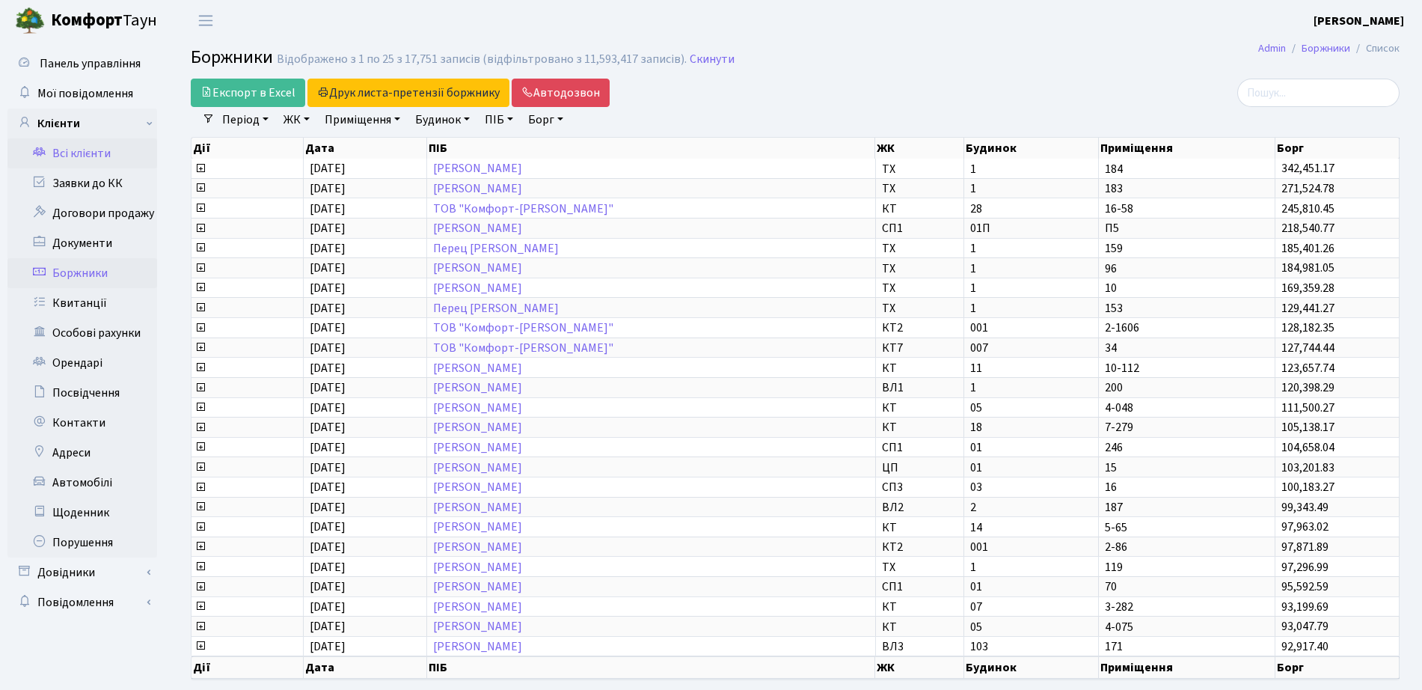
click at [96, 148] on link "Всі клієнти" at bounding box center [82, 153] width 150 height 30
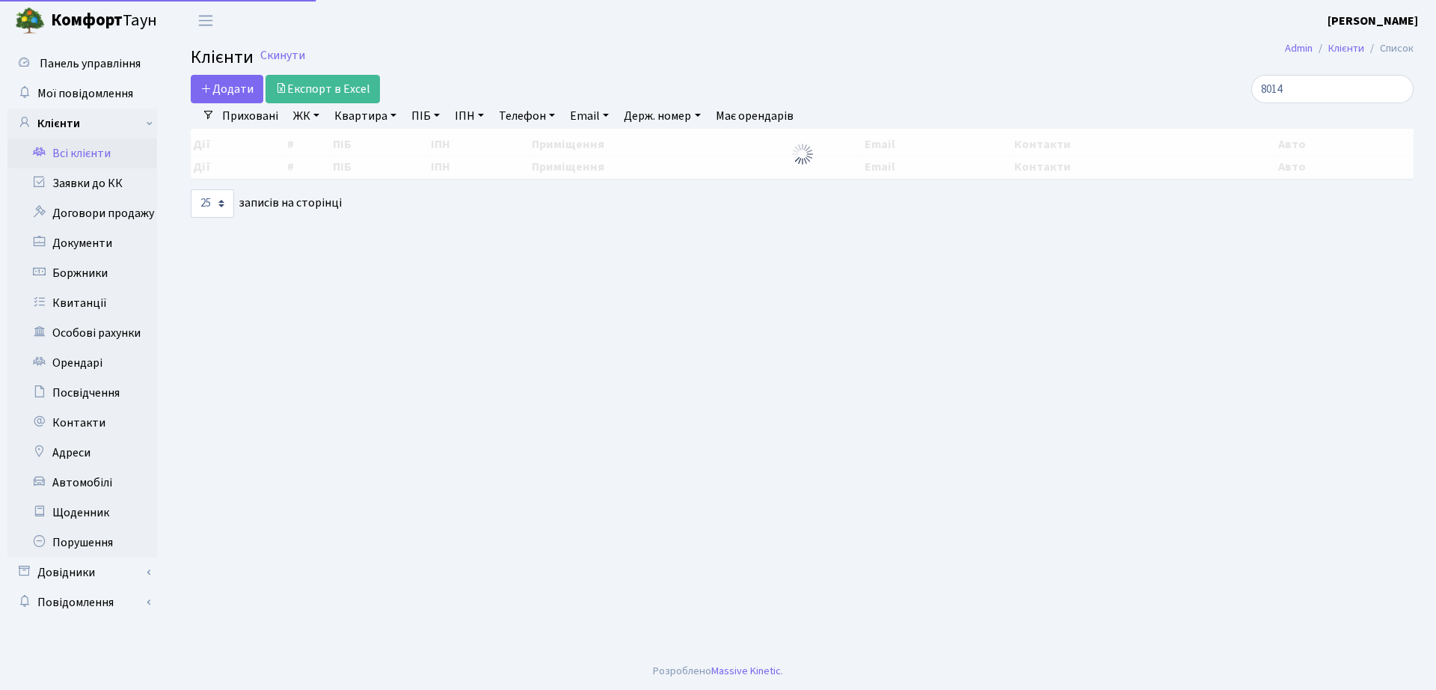
select select "25"
click at [1383, 82] on input "8014" at bounding box center [1333, 89] width 162 height 28
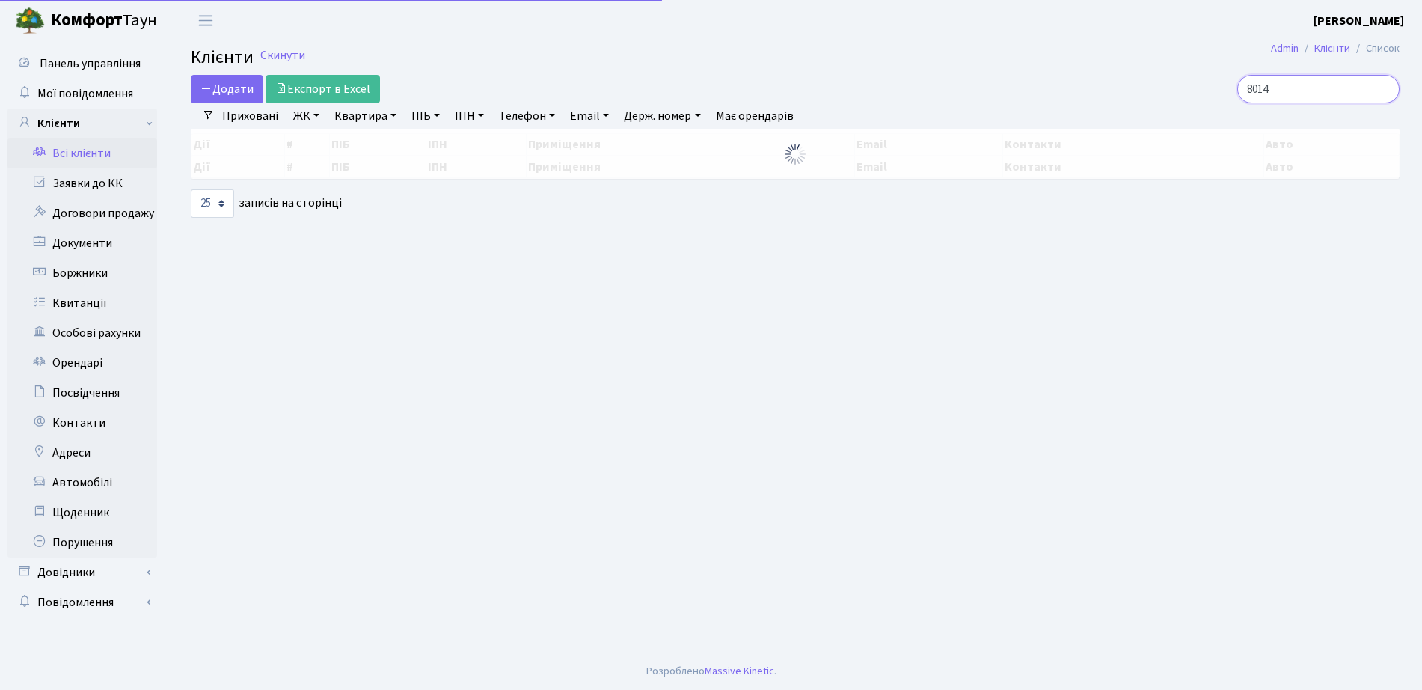
click at [1383, 82] on input "8014" at bounding box center [1318, 89] width 162 height 28
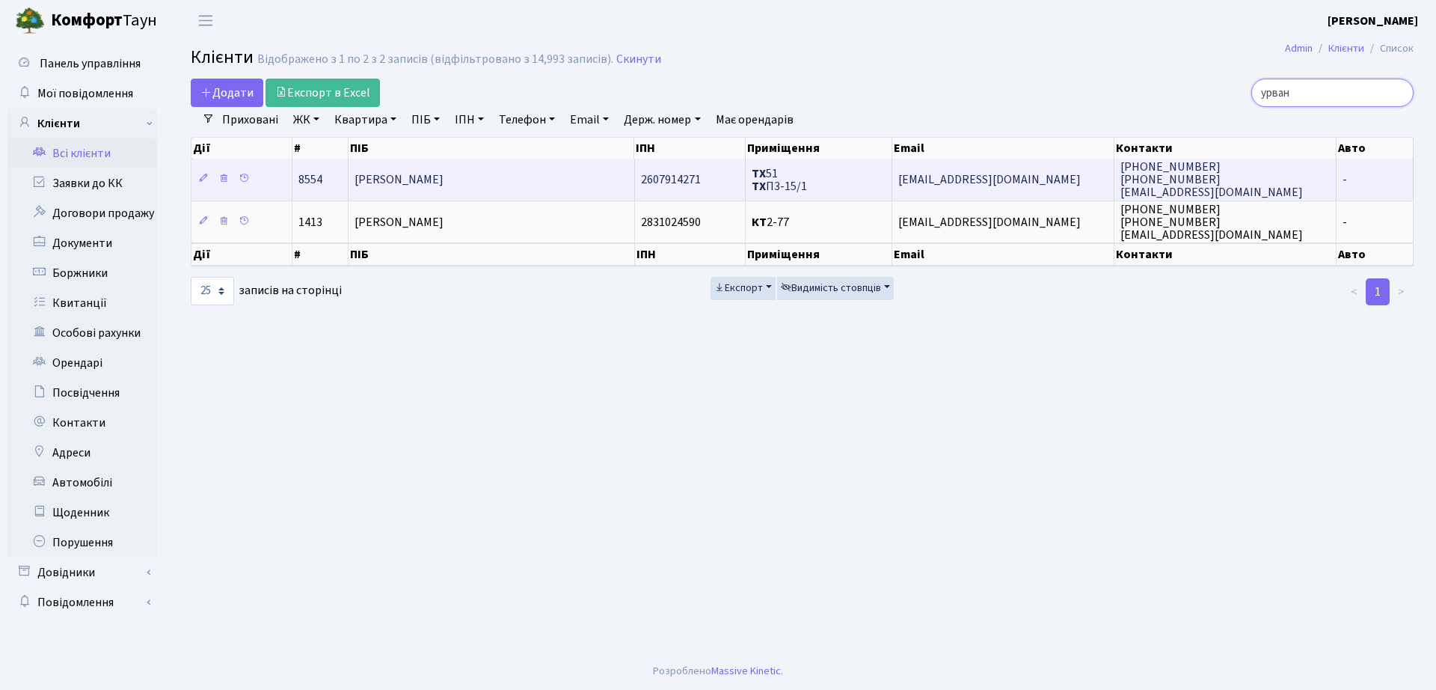
type input "урван"
click at [514, 187] on td "[PERSON_NAME]" at bounding box center [492, 179] width 286 height 41
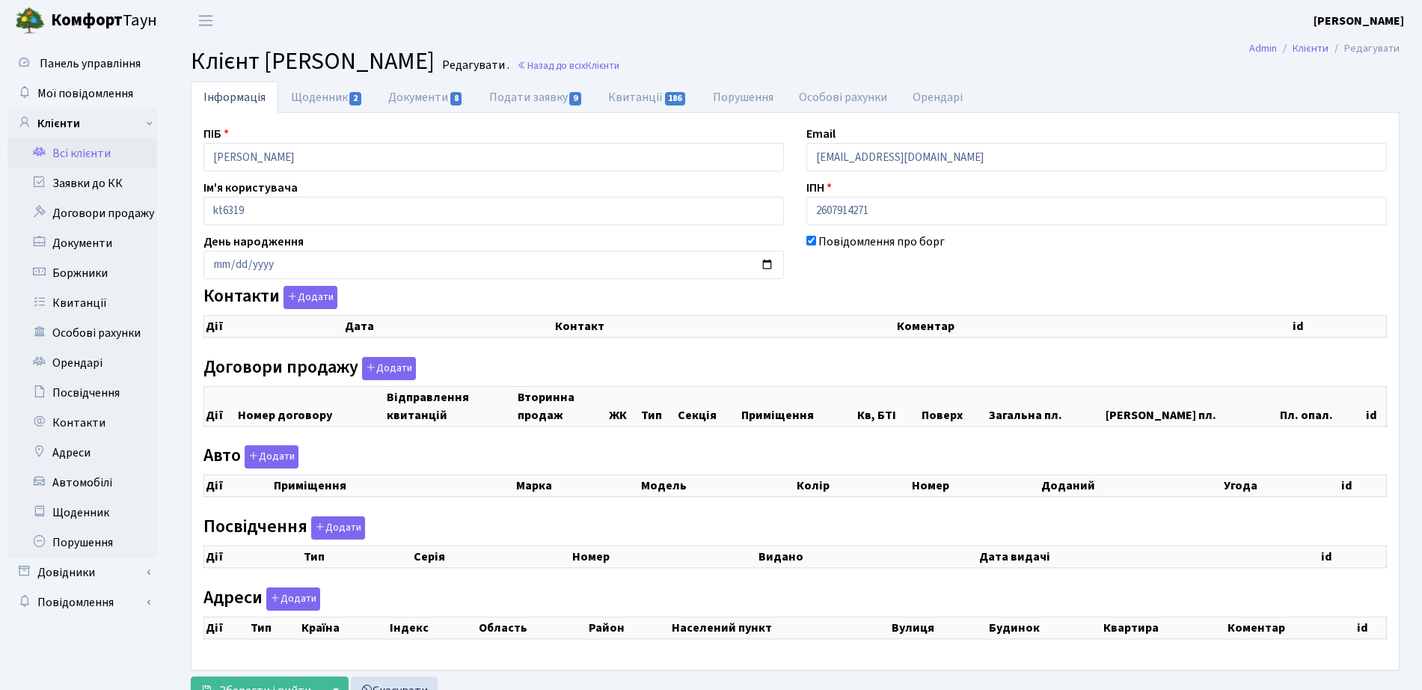
checkbox input "true"
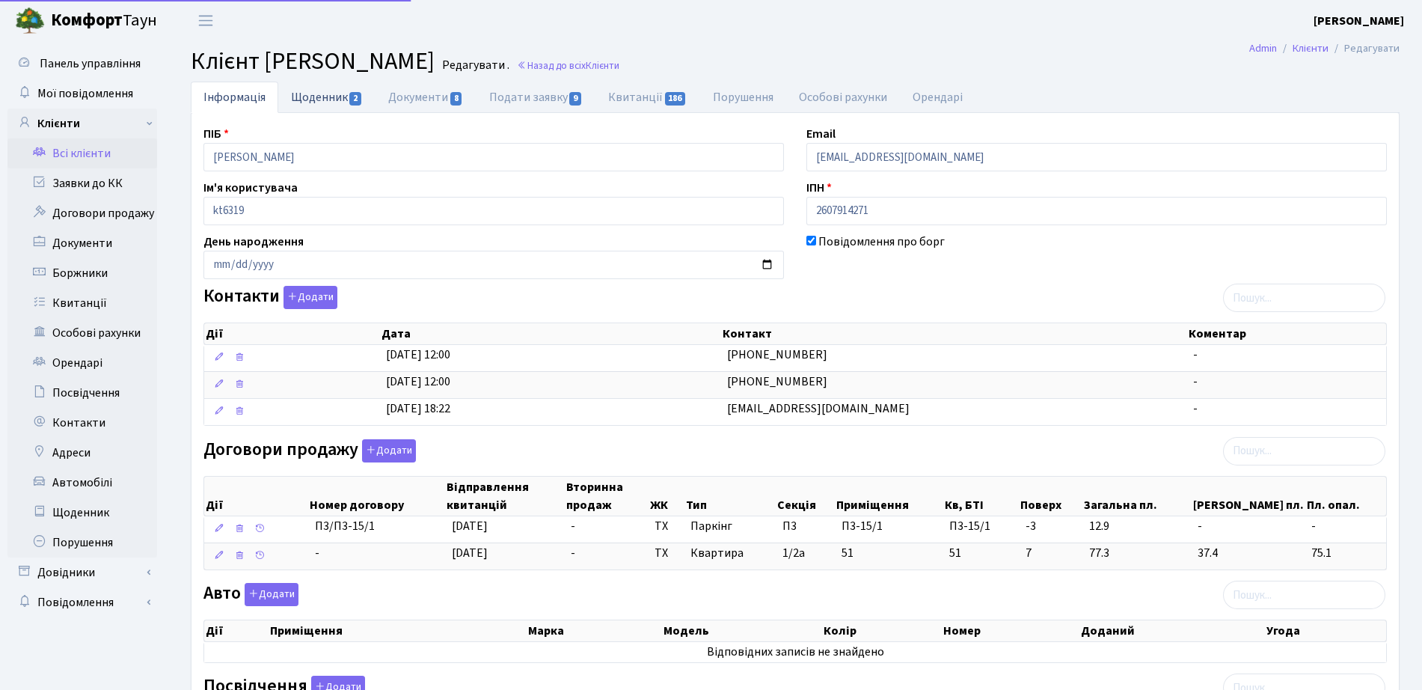
click at [309, 100] on link "Щоденник 2" at bounding box center [326, 97] width 97 height 31
select select "25"
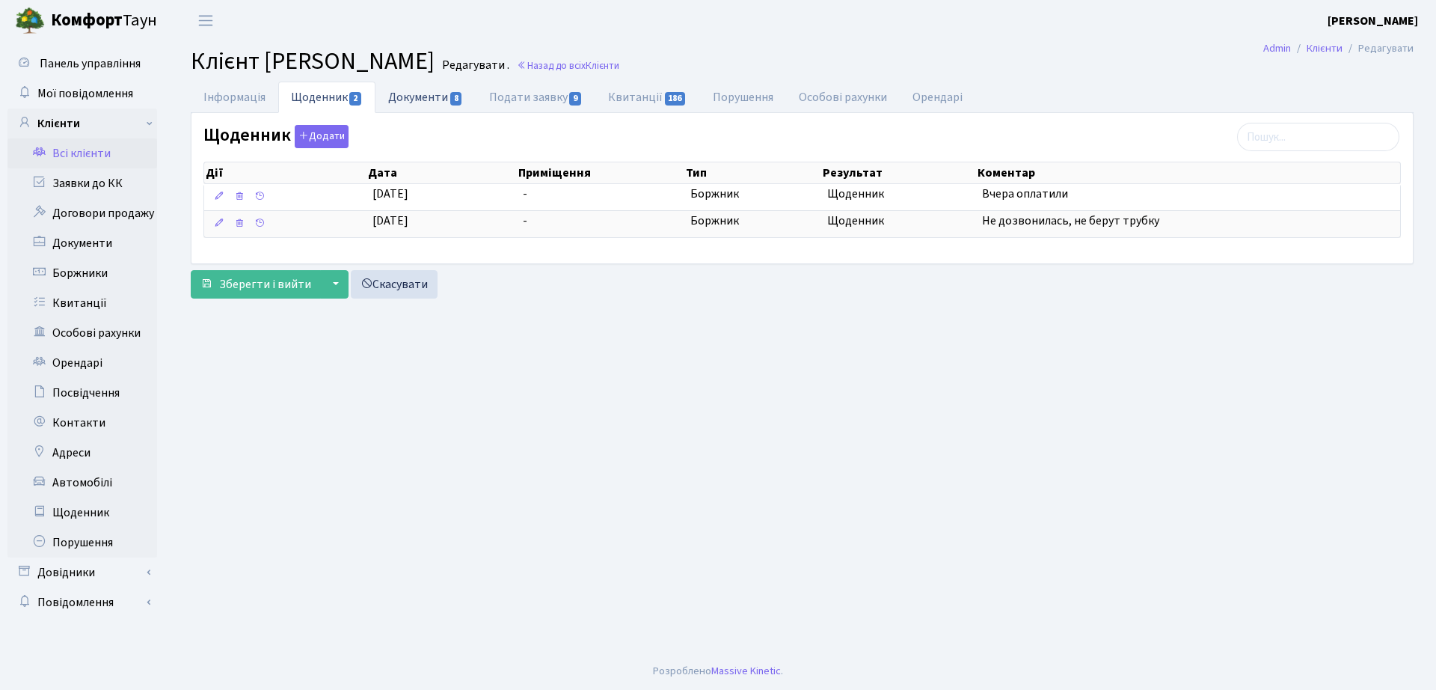
click at [423, 82] on link "Документи 8" at bounding box center [426, 97] width 100 height 31
select select "25"
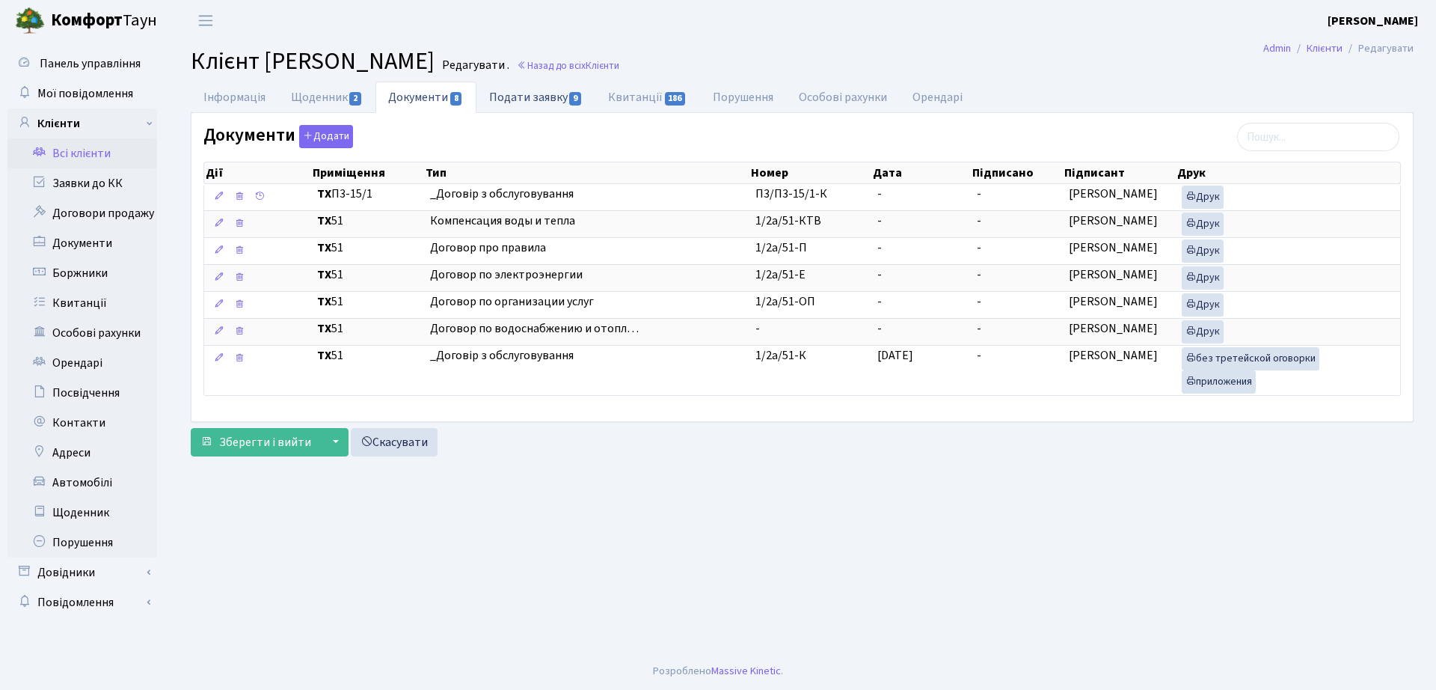
click at [514, 88] on link "Подати заявку 9" at bounding box center [536, 97] width 119 height 31
select select "25"
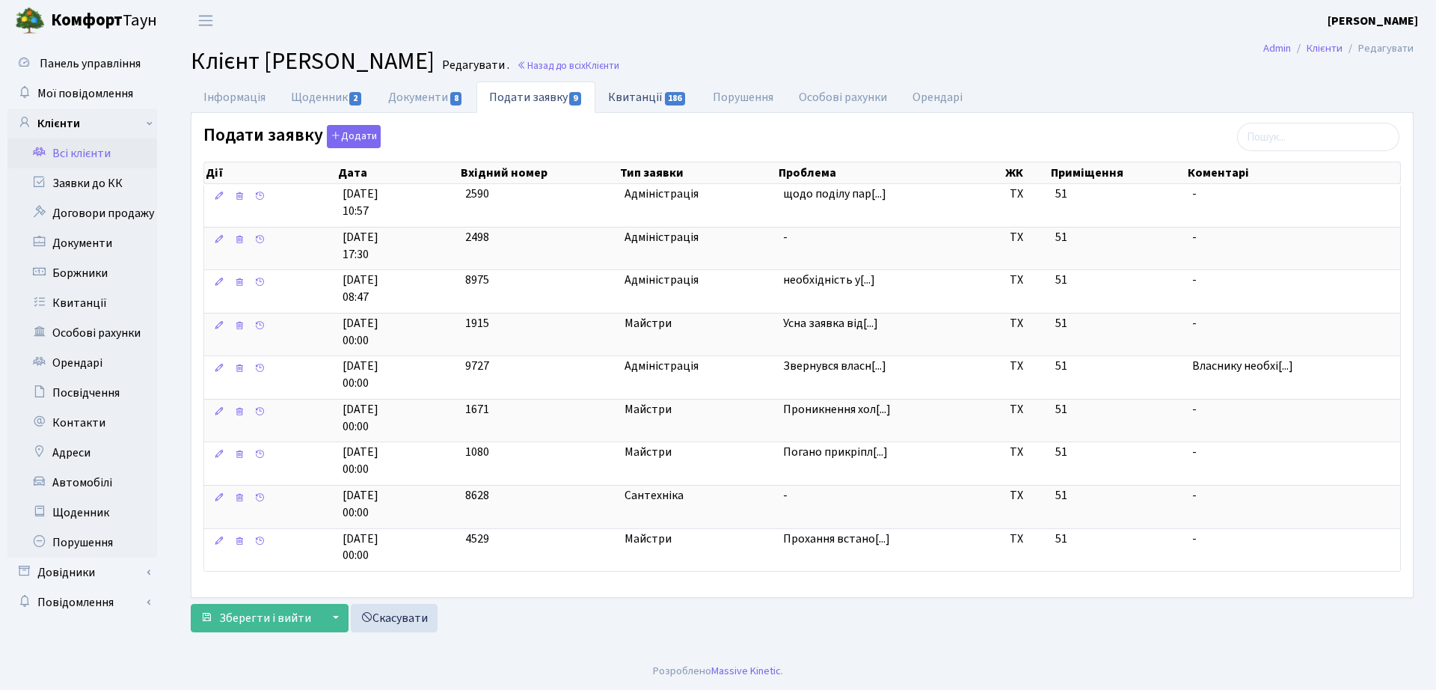
click at [656, 95] on link "Квитанції 186" at bounding box center [648, 97] width 104 height 31
select select "25"
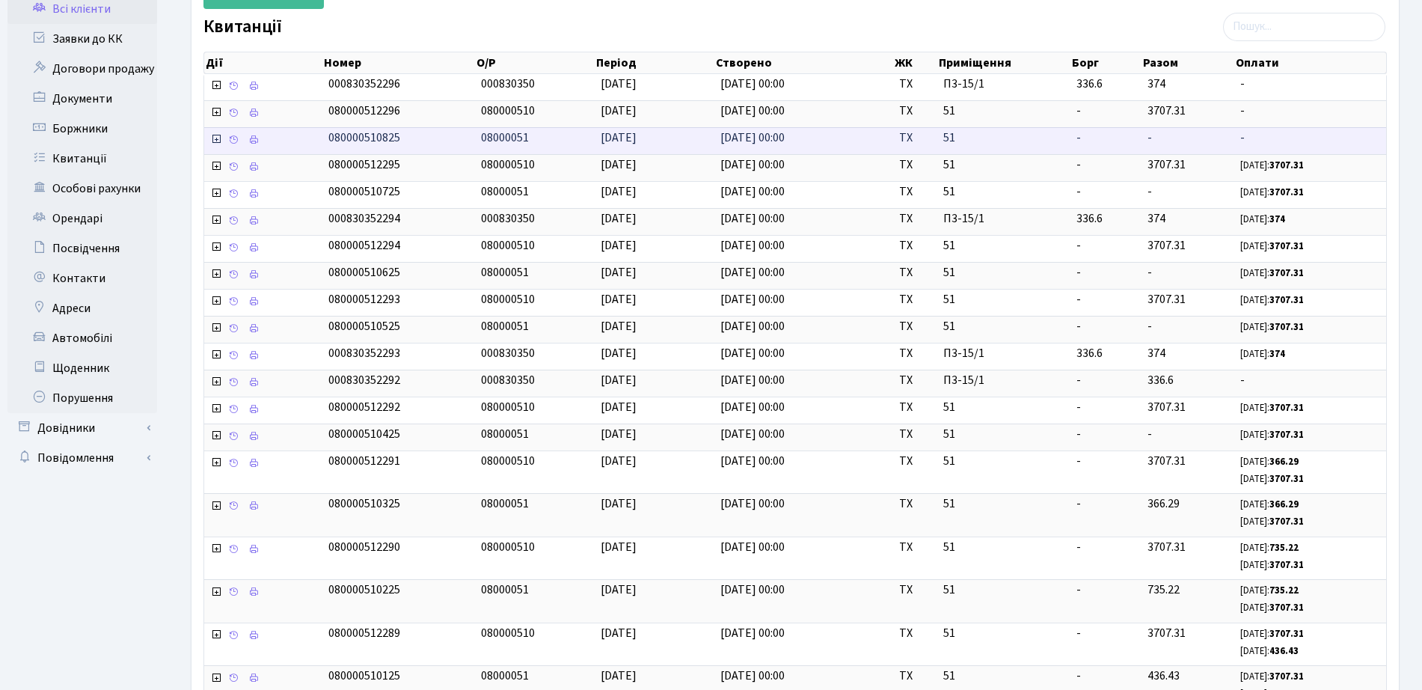
scroll to position [281, 0]
